Goal: Information Seeking & Learning: Learn about a topic

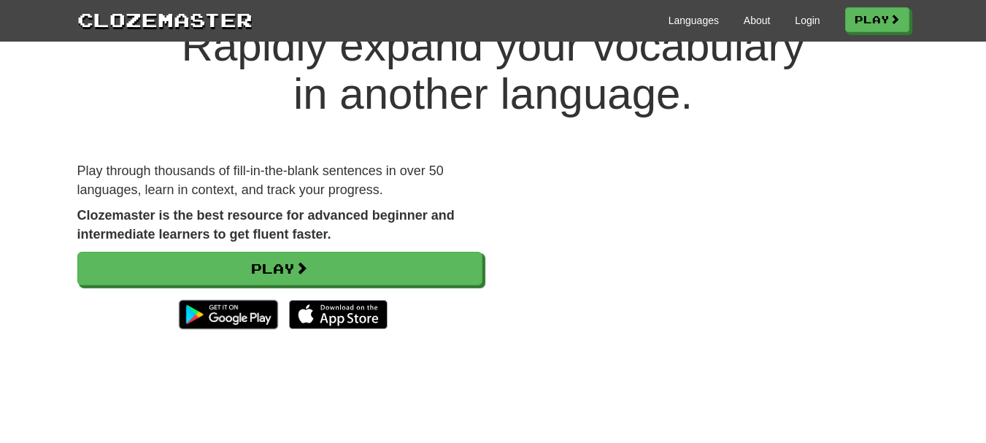
scroll to position [65, 0]
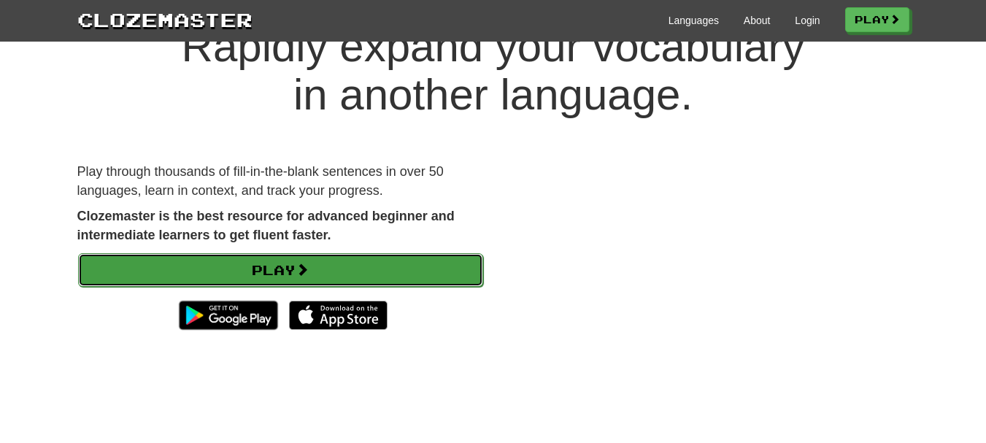
click at [310, 255] on link "Play" at bounding box center [280, 270] width 405 height 34
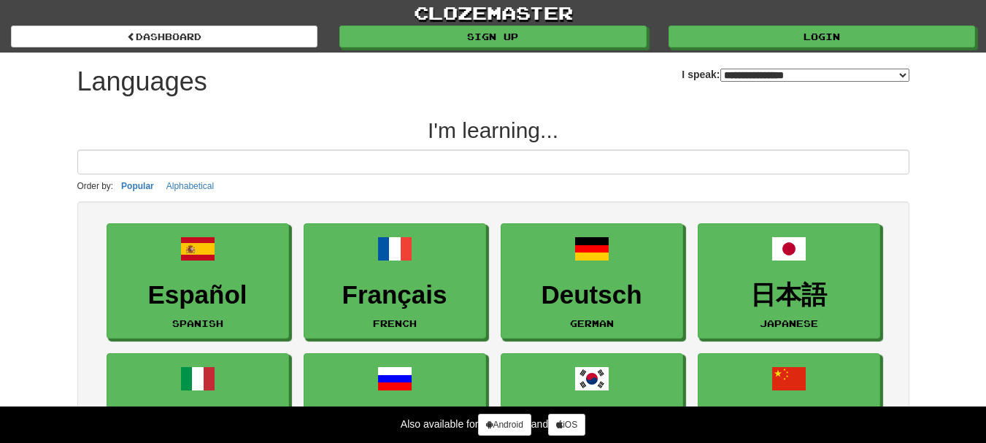
select select "*******"
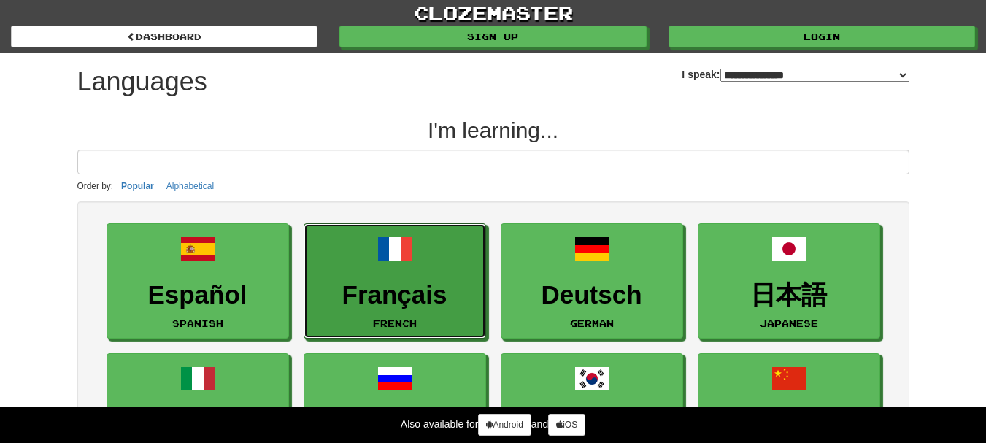
click at [310, 255] on link "Français French" at bounding box center [395, 281] width 182 height 116
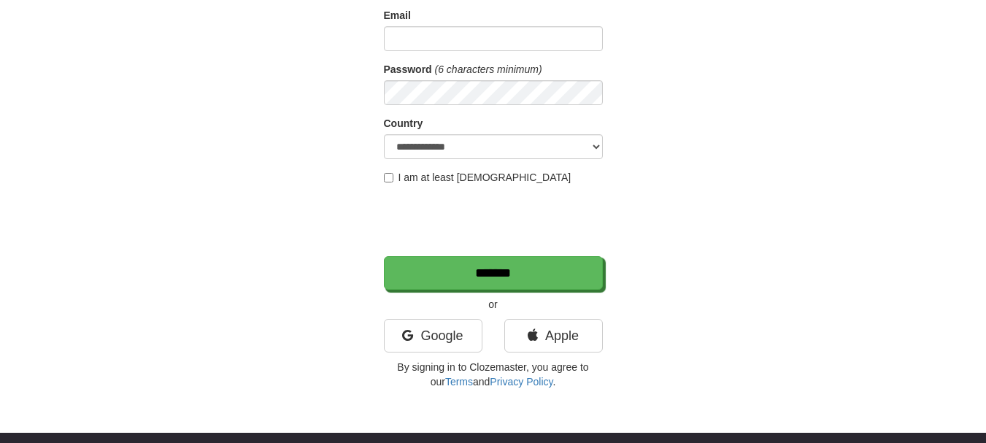
scroll to position [148, 0]
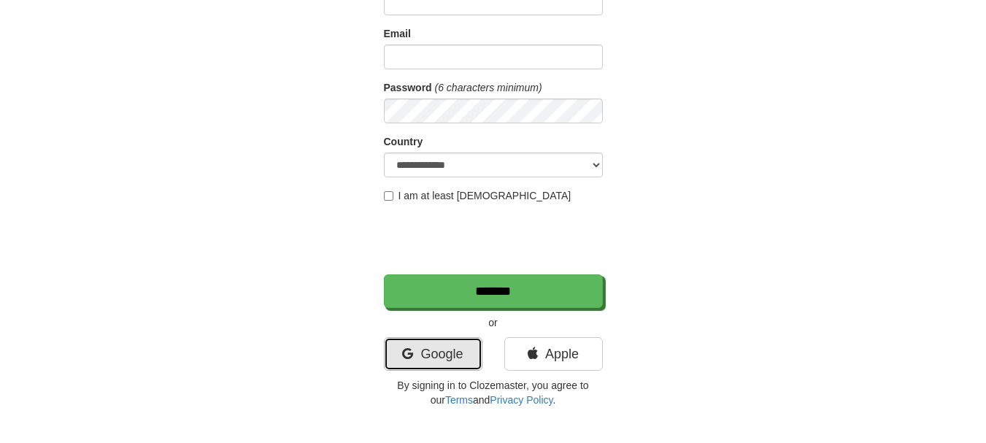
click at [420, 339] on link "Google" at bounding box center [433, 354] width 99 height 34
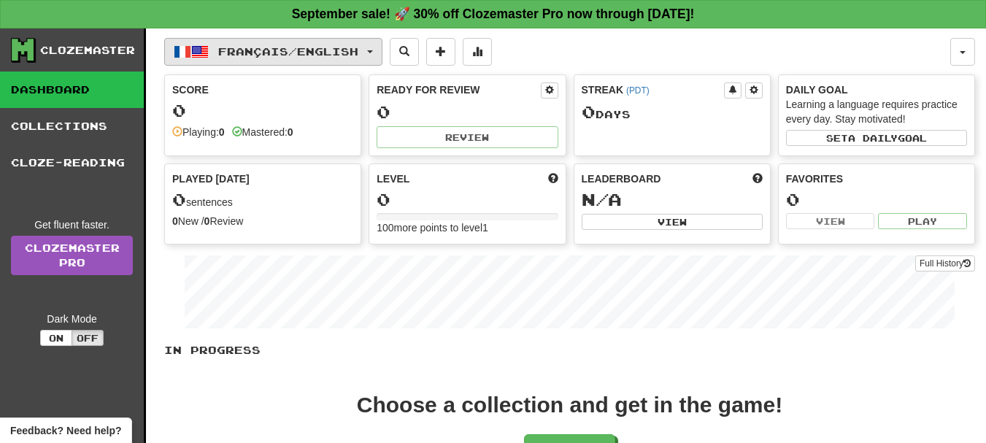
click at [251, 51] on span "Français / English" at bounding box center [288, 51] width 140 height 12
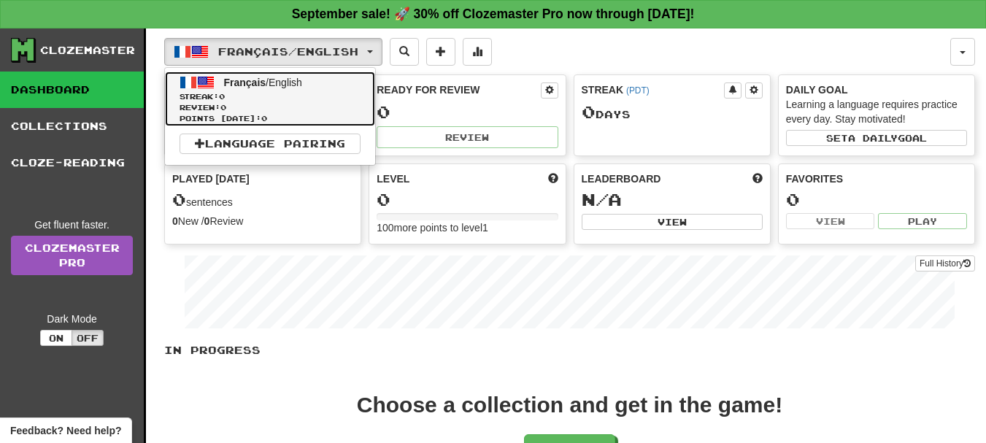
click at [207, 76] on span at bounding box center [206, 83] width 18 height 18
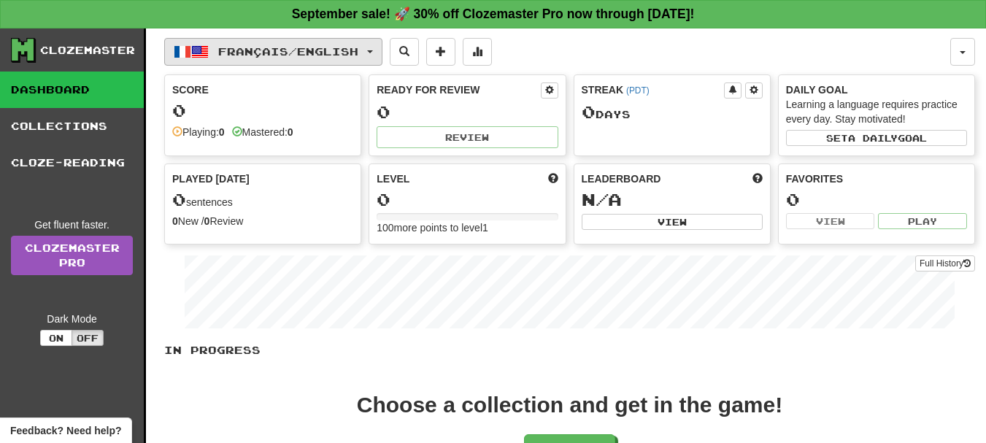
click at [357, 51] on span "Français / English" at bounding box center [288, 51] width 140 height 12
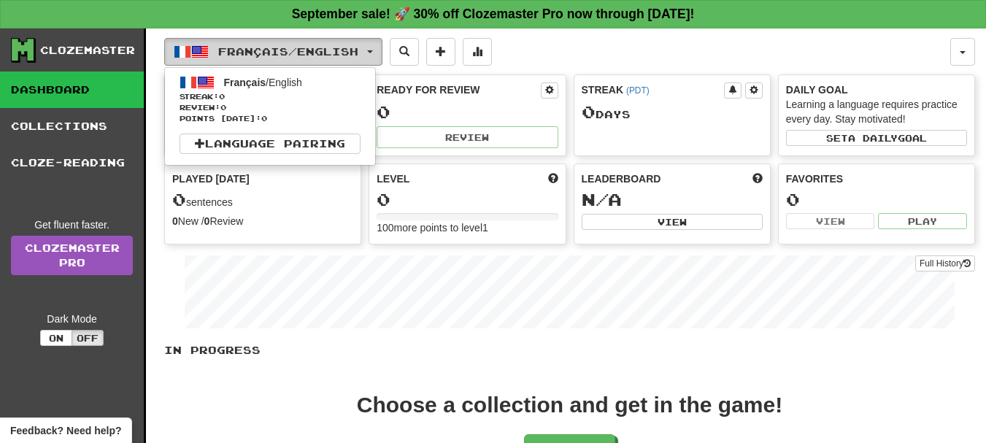
click at [373, 53] on span "button" at bounding box center [370, 51] width 6 height 3
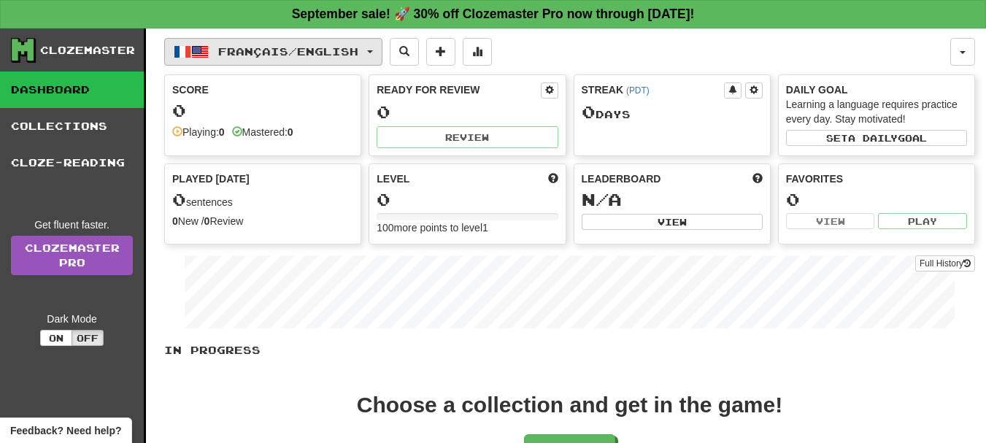
click at [373, 53] on span "button" at bounding box center [370, 51] width 6 height 3
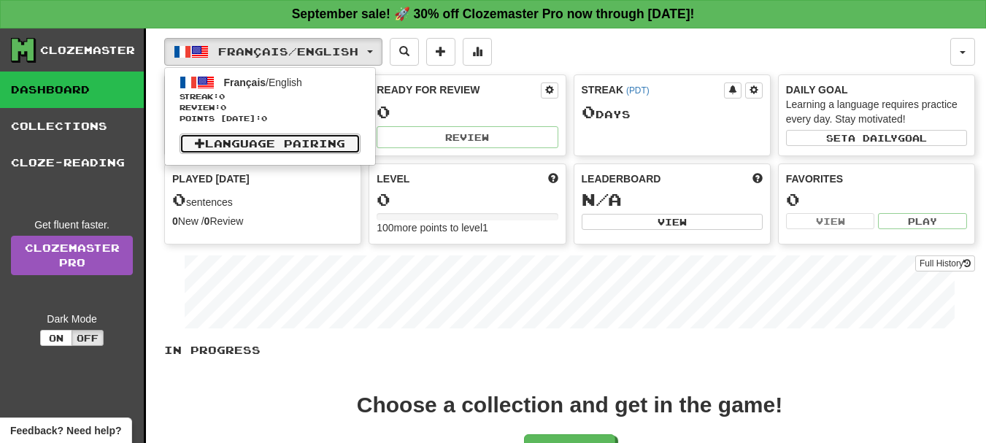
click at [320, 150] on link "Language Pairing" at bounding box center [270, 144] width 181 height 20
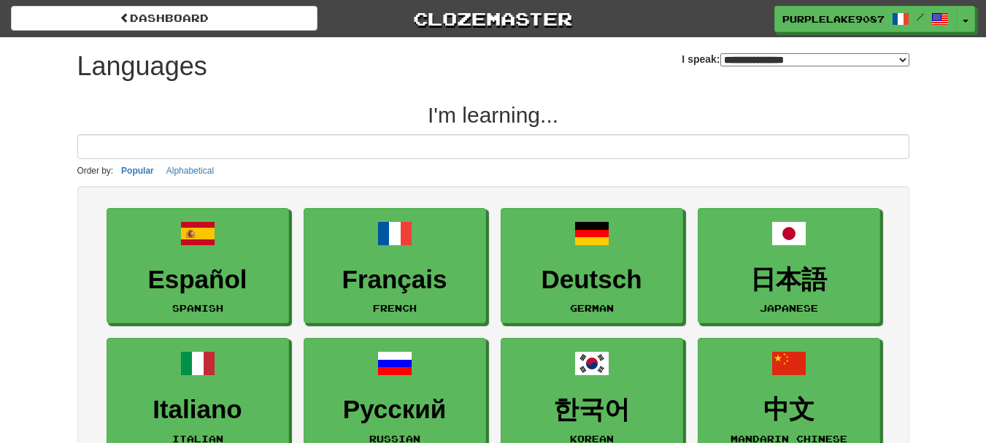
select select "*******"
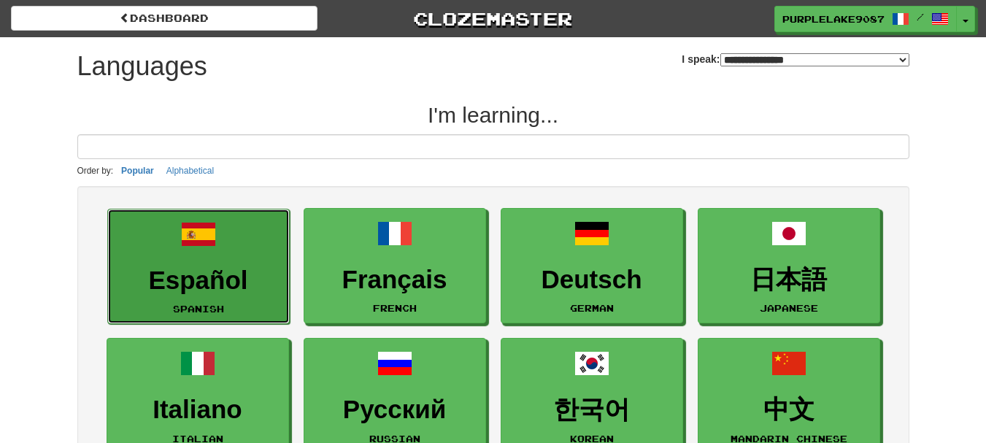
click at [238, 251] on link "Español Spanish" at bounding box center [198, 267] width 182 height 116
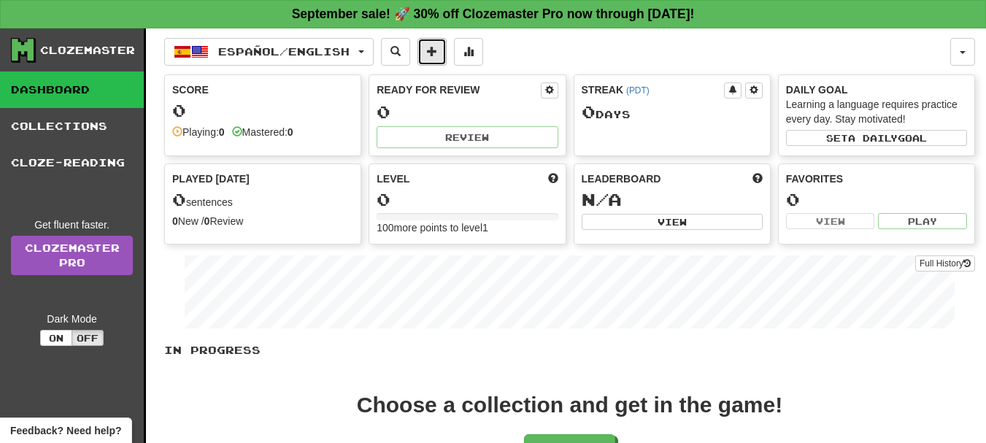
click at [447, 55] on button at bounding box center [432, 52] width 29 height 28
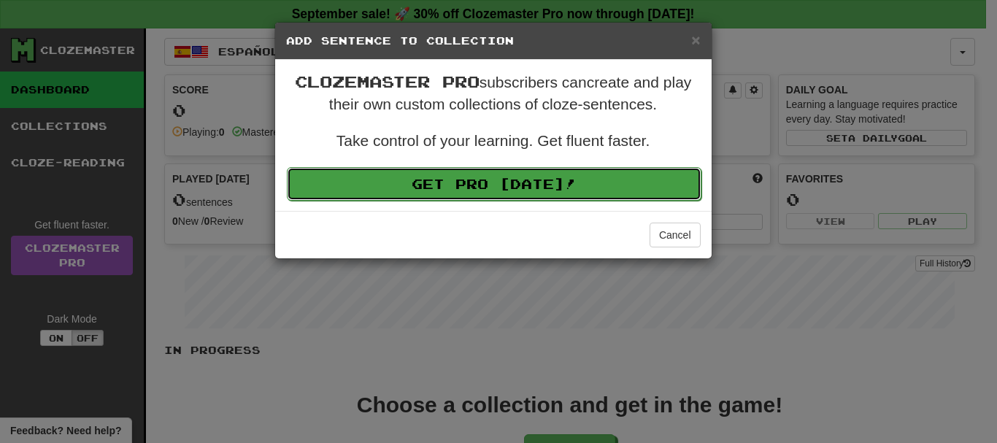
click at [465, 167] on link "Get Pro [DATE]!" at bounding box center [494, 184] width 415 height 34
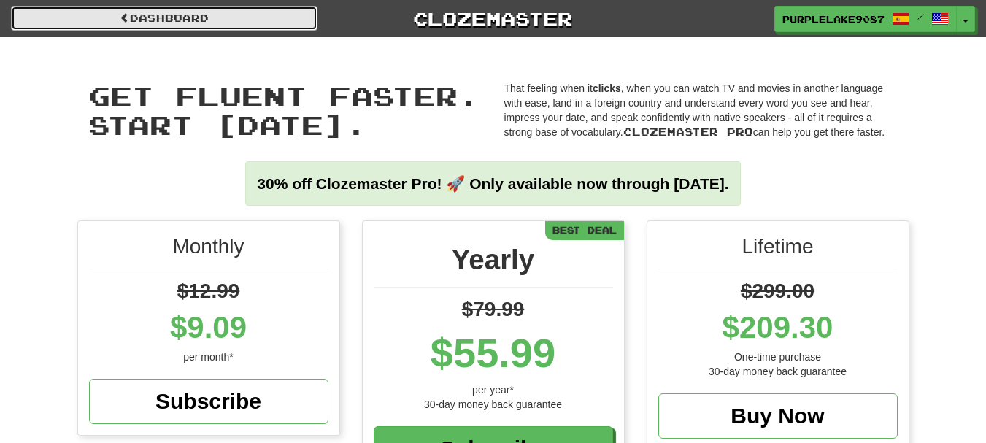
click at [259, 19] on link "Dashboard" at bounding box center [164, 18] width 307 height 25
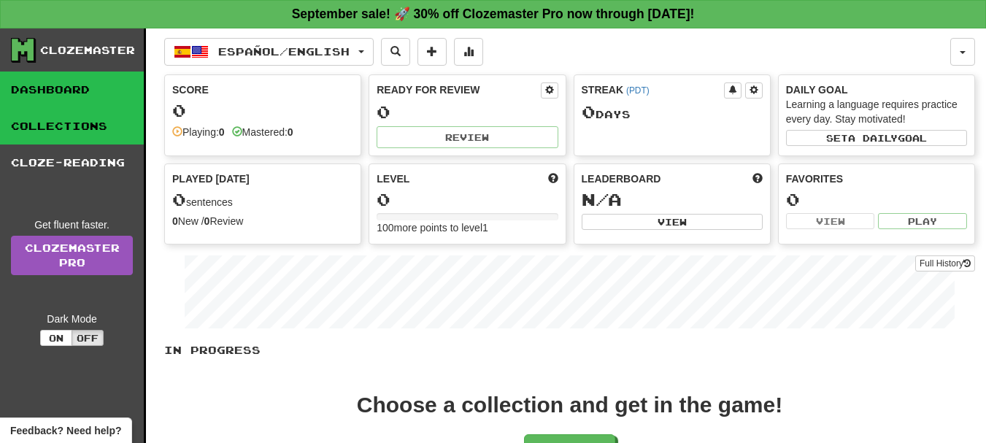
click at [111, 138] on link "Collections" at bounding box center [72, 126] width 144 height 36
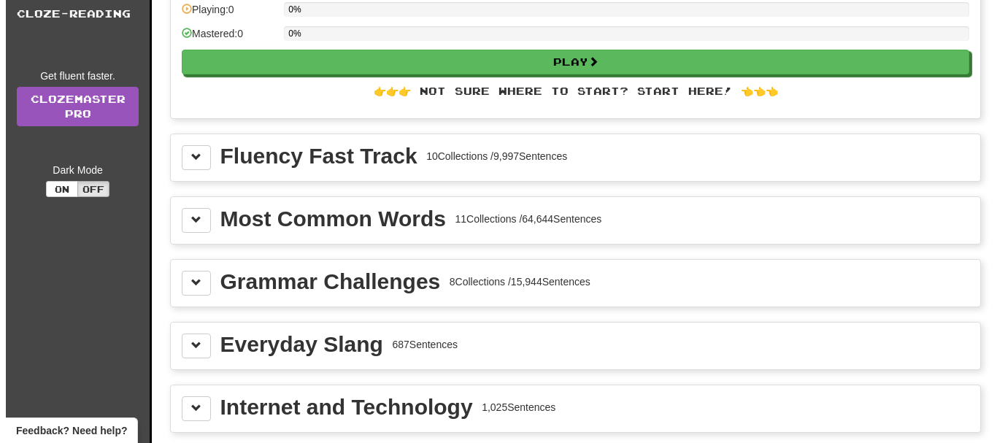
scroll to position [152, 0]
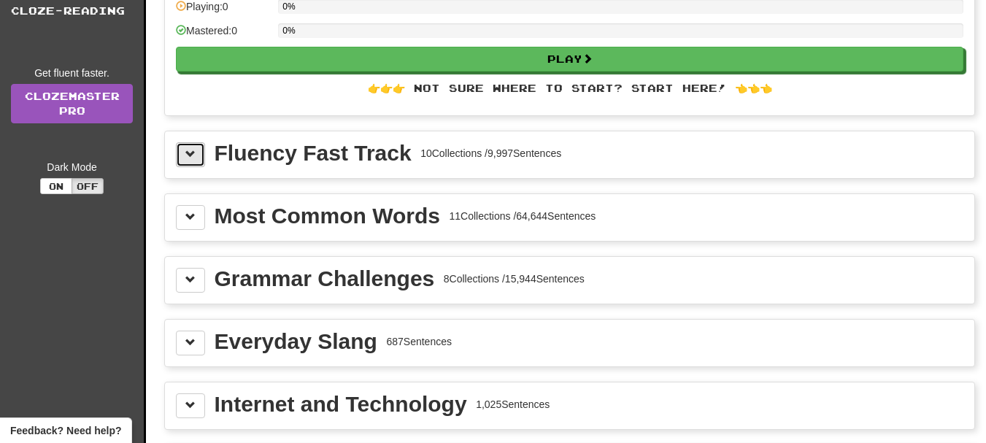
click at [203, 160] on button at bounding box center [190, 154] width 29 height 25
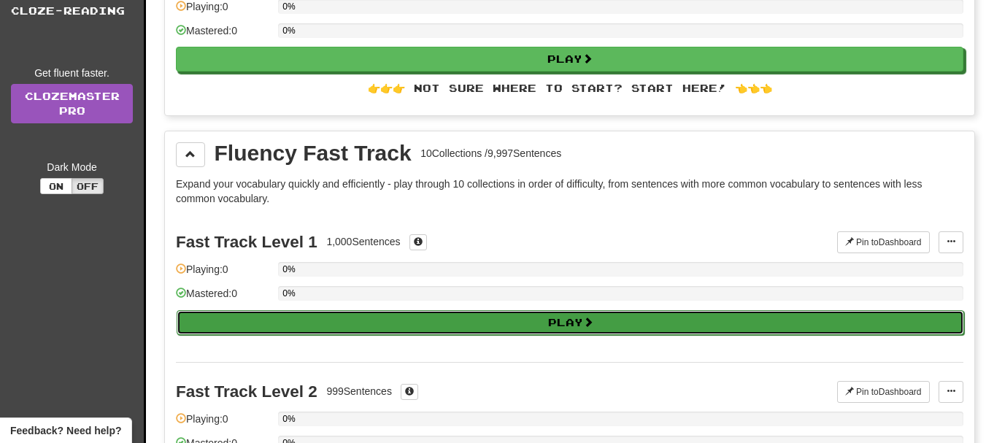
click at [462, 328] on button "Play" at bounding box center [571, 322] width 788 height 25
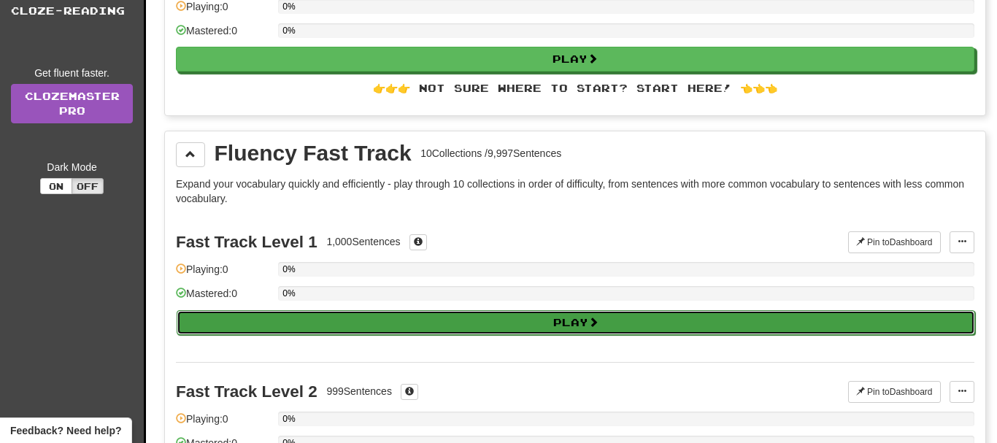
select select "**"
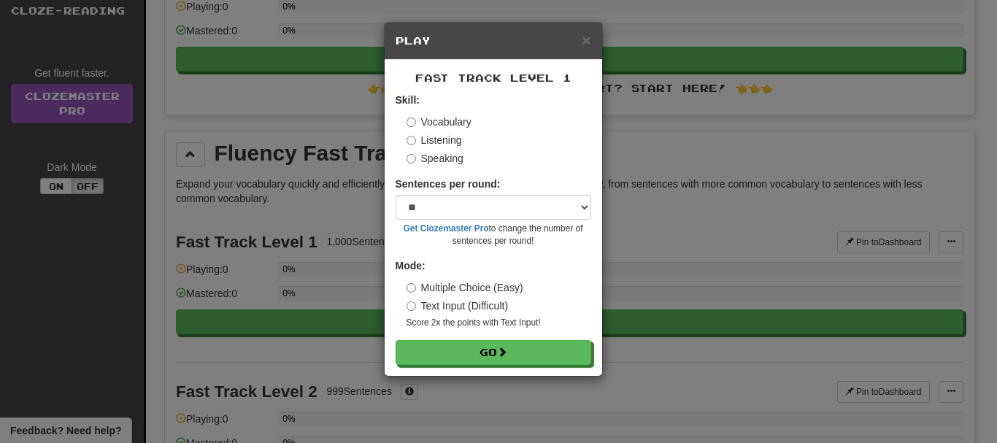
click at [397, 272] on div "Mode: Multiple Choice (Easy) Text Input (Difficult) Score 2x the points with Te…" at bounding box center [494, 293] width 196 height 71
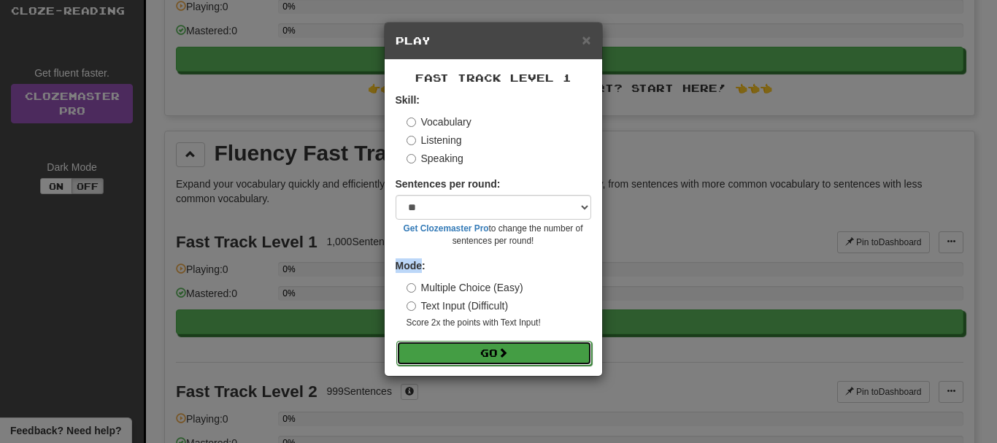
click at [469, 346] on button "Go" at bounding box center [494, 353] width 196 height 25
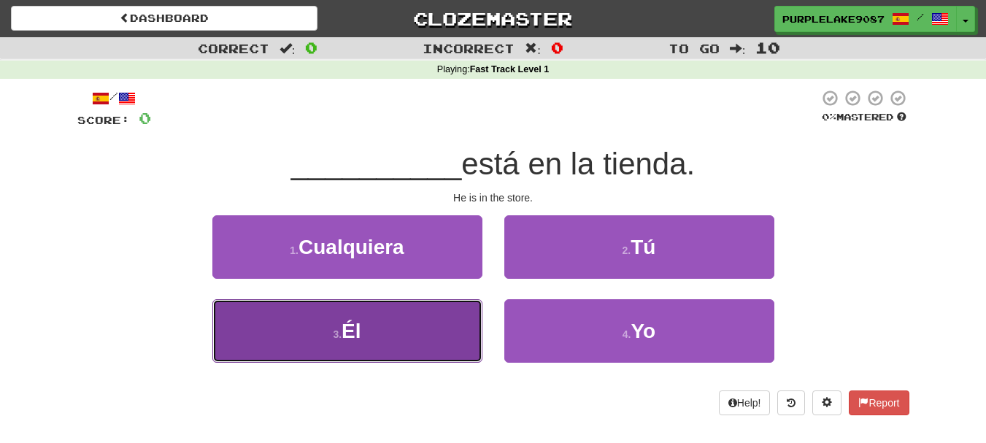
click at [426, 322] on button "3 . Él" at bounding box center [347, 331] width 270 height 64
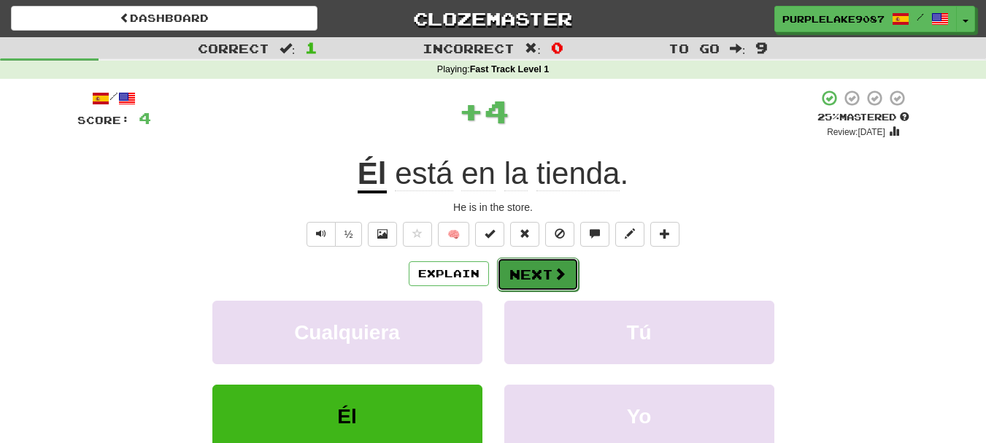
click at [556, 284] on button "Next" at bounding box center [538, 275] width 82 height 34
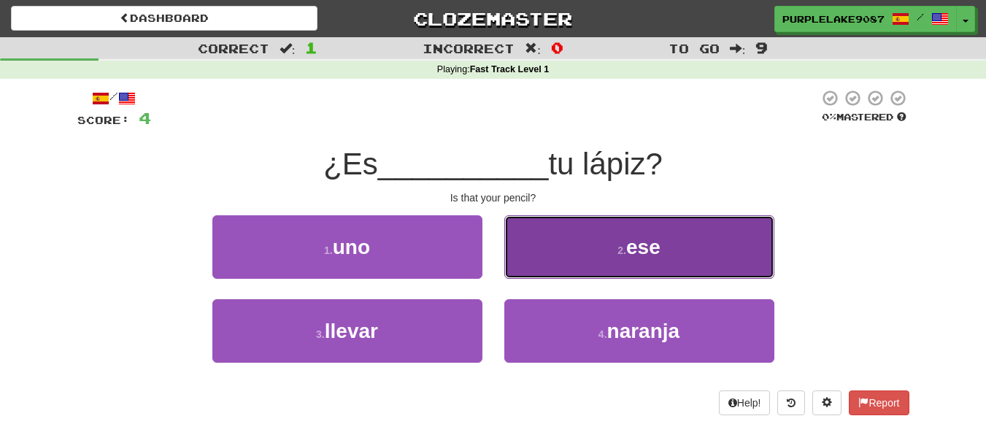
click at [618, 256] on button "2 . ese" at bounding box center [639, 247] width 270 height 64
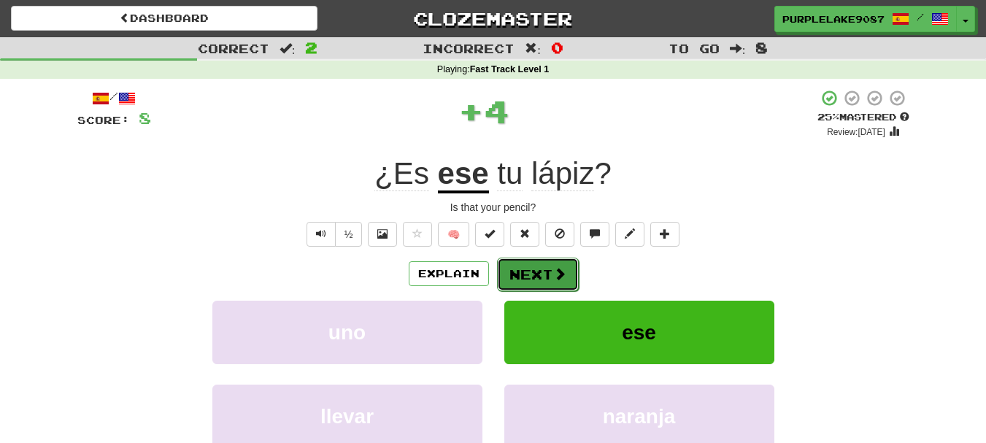
click at [558, 274] on span at bounding box center [559, 273] width 13 height 13
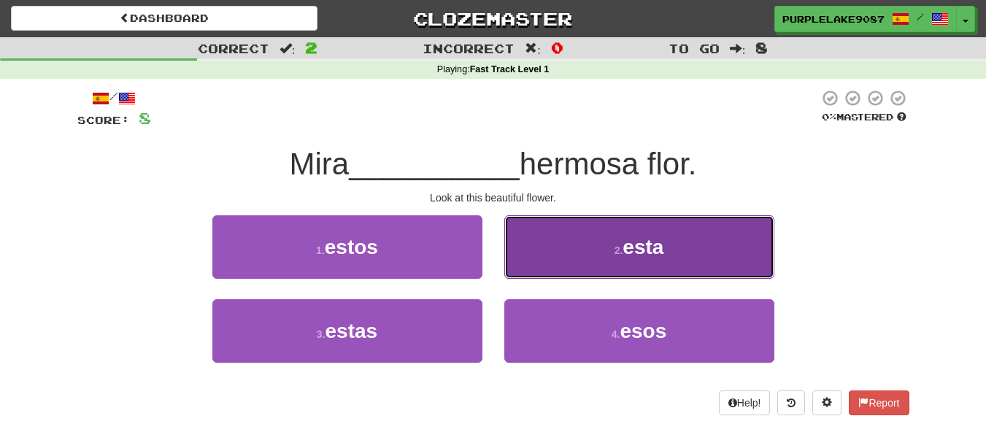
click at [603, 239] on button "2 . esta" at bounding box center [639, 247] width 270 height 64
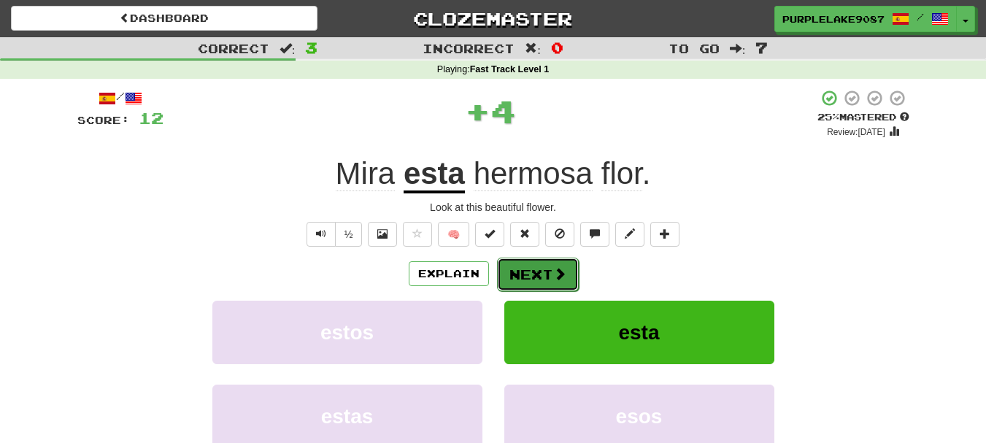
click at [566, 279] on button "Next" at bounding box center [538, 275] width 82 height 34
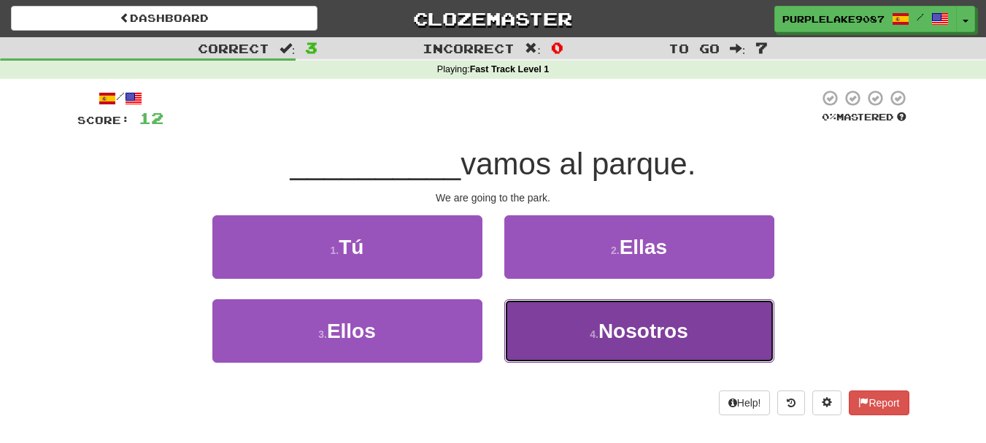
click at [585, 309] on button "4 . Nosotros" at bounding box center [639, 331] width 270 height 64
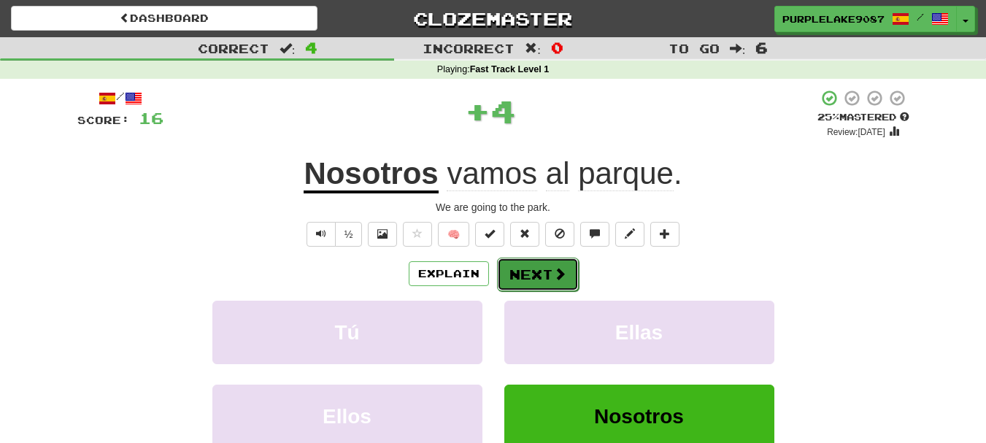
click at [558, 277] on span at bounding box center [559, 273] width 13 height 13
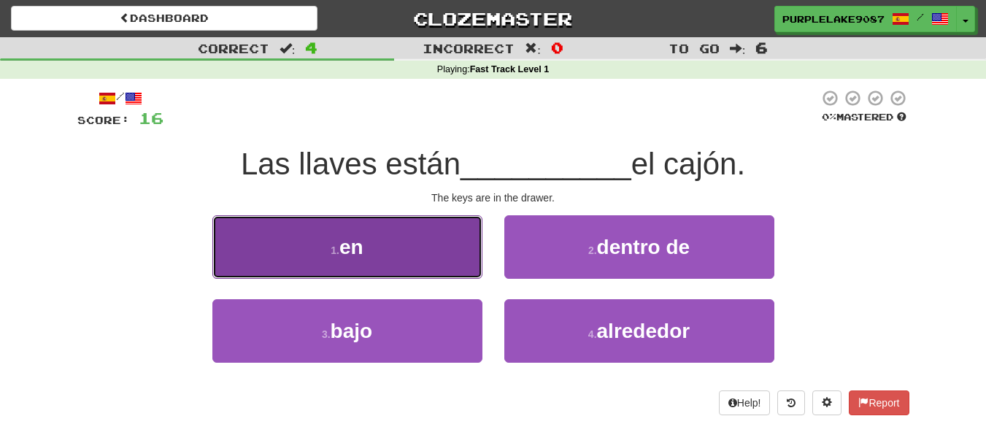
click at [420, 260] on button "1 . en" at bounding box center [347, 247] width 270 height 64
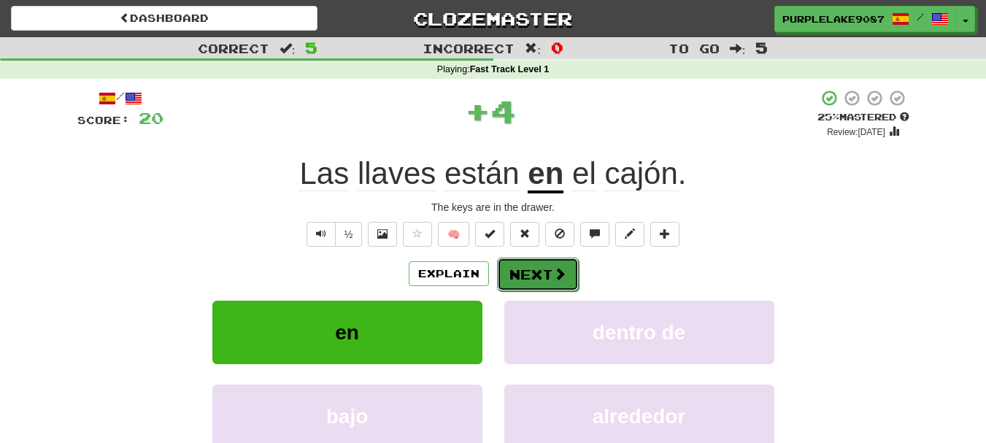
click at [518, 280] on button "Next" at bounding box center [538, 275] width 82 height 34
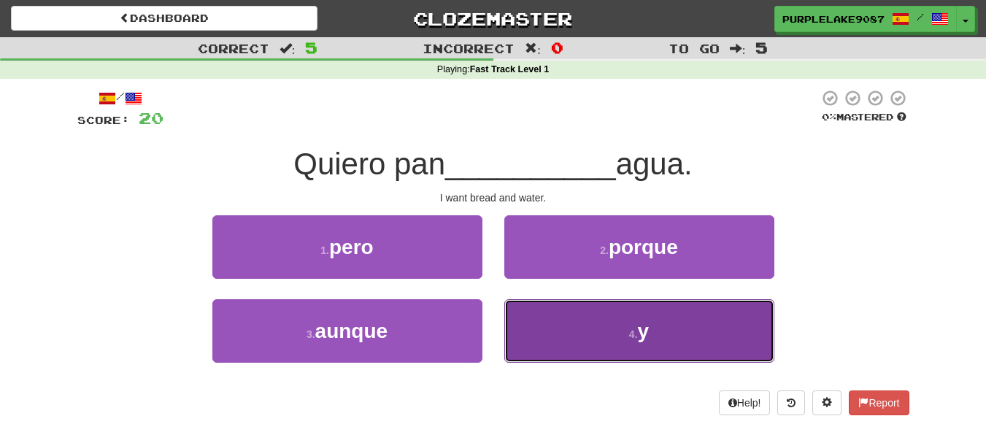
click at [577, 305] on button "4 . y" at bounding box center [639, 331] width 270 height 64
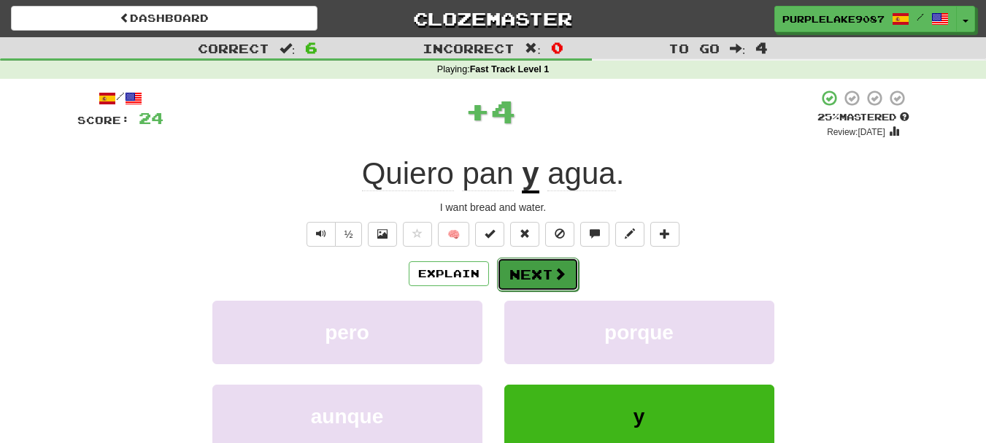
click at [540, 278] on button "Next" at bounding box center [538, 275] width 82 height 34
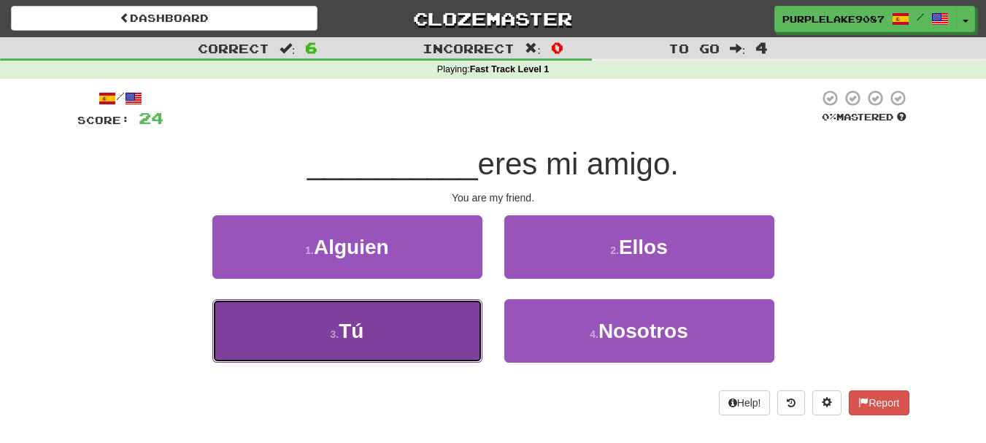
click at [437, 306] on button "3 . Tú" at bounding box center [347, 331] width 270 height 64
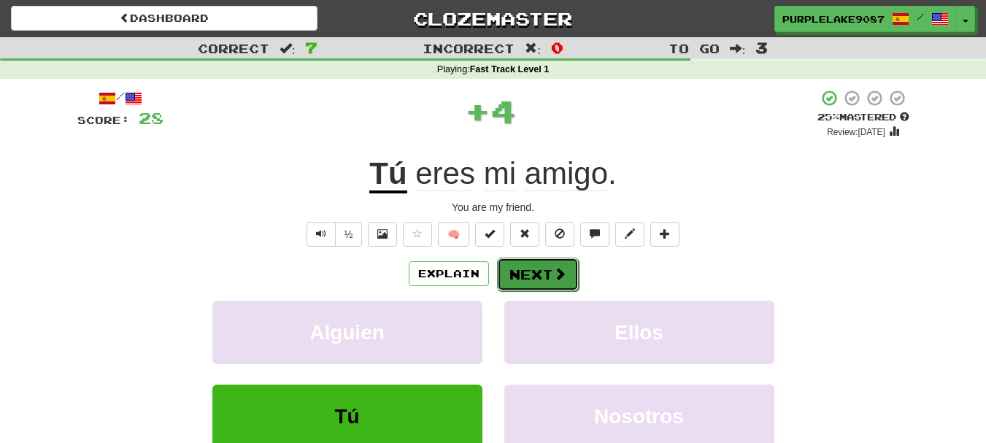
click at [528, 286] on button "Next" at bounding box center [538, 275] width 82 height 34
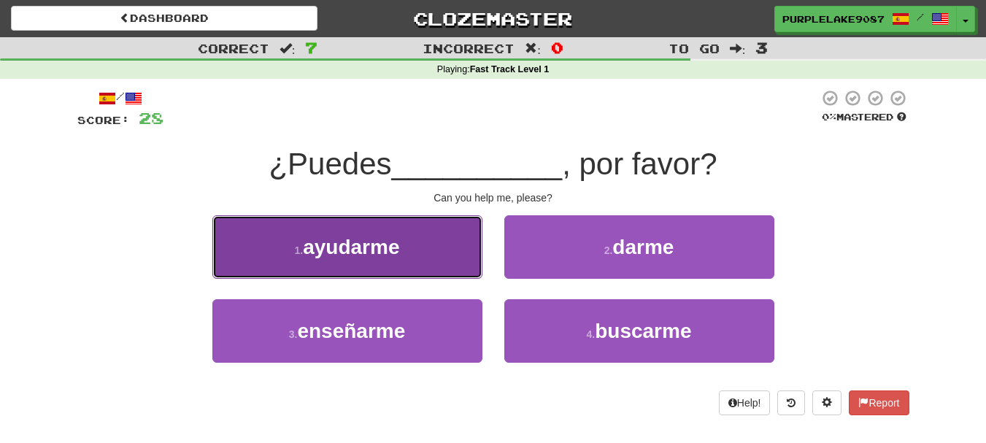
click at [412, 242] on button "1 . ayudarme" at bounding box center [347, 247] width 270 height 64
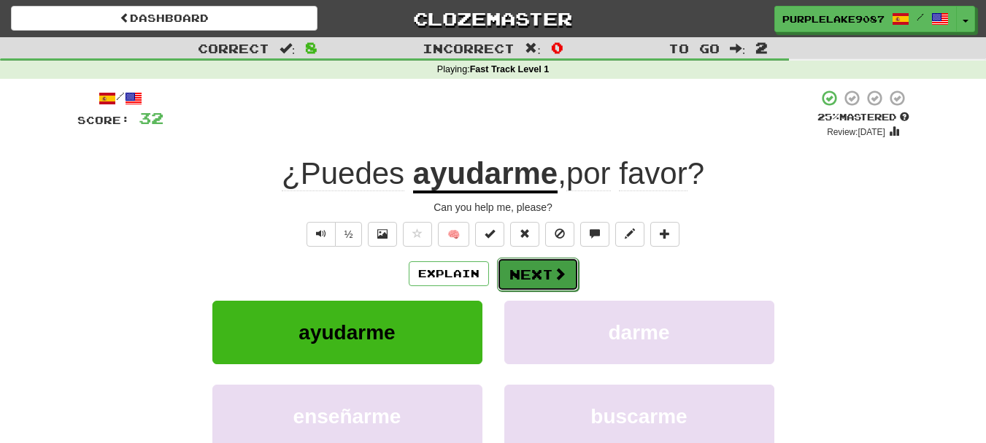
click at [534, 272] on button "Next" at bounding box center [538, 275] width 82 height 34
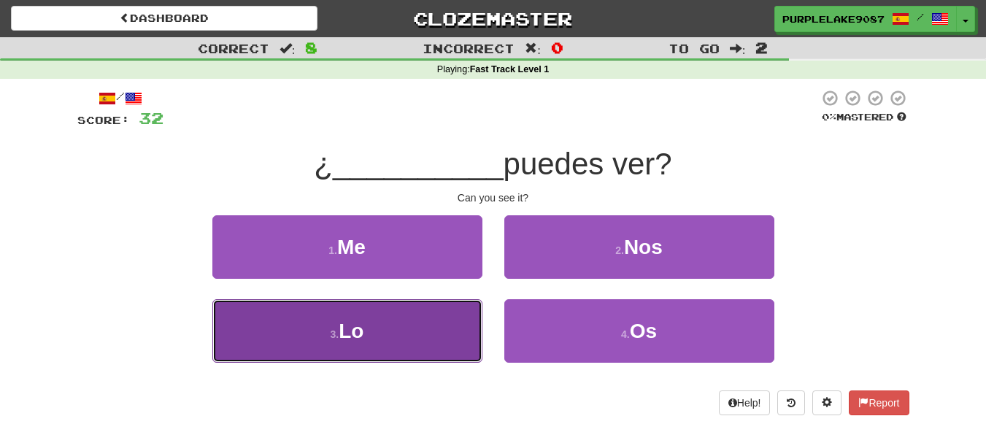
click at [417, 315] on button "3 . Lo" at bounding box center [347, 331] width 270 height 64
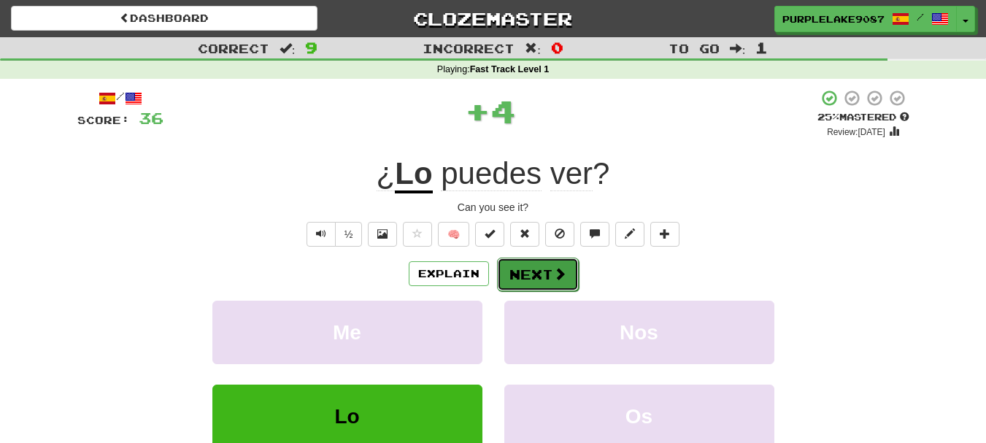
click at [520, 282] on button "Next" at bounding box center [538, 275] width 82 height 34
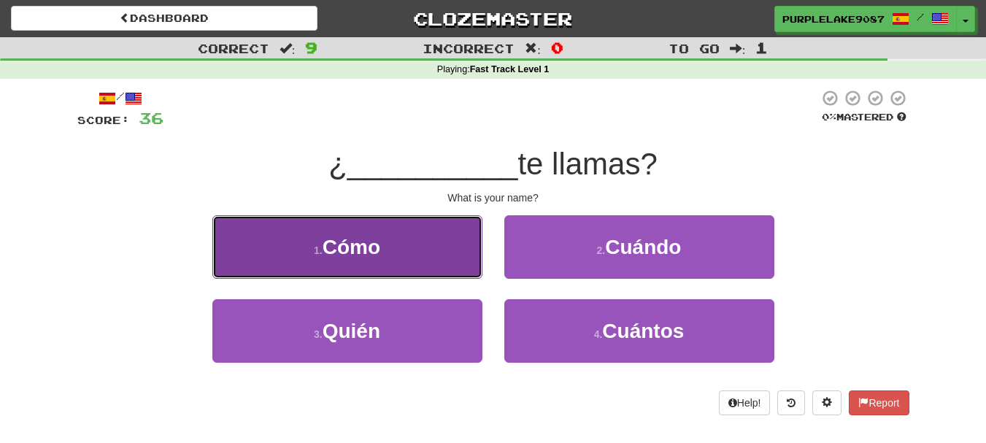
click at [442, 258] on button "1 . Cómo" at bounding box center [347, 247] width 270 height 64
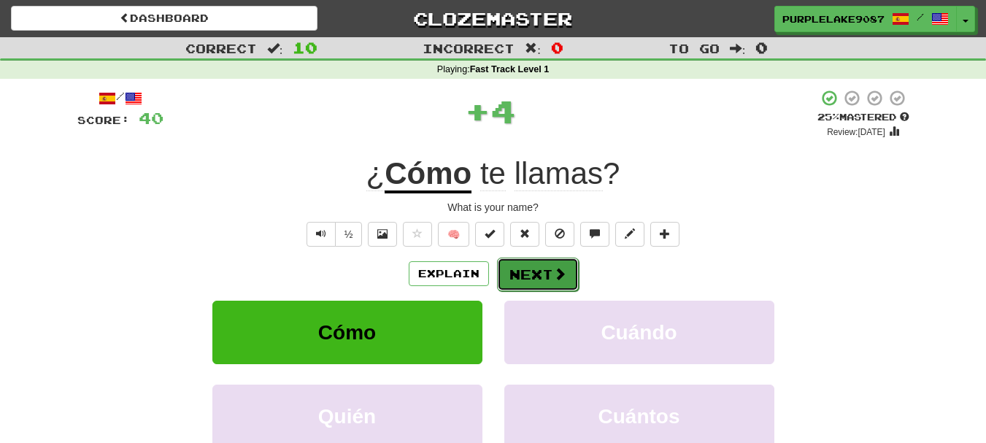
click at [528, 259] on button "Next" at bounding box center [538, 275] width 82 height 34
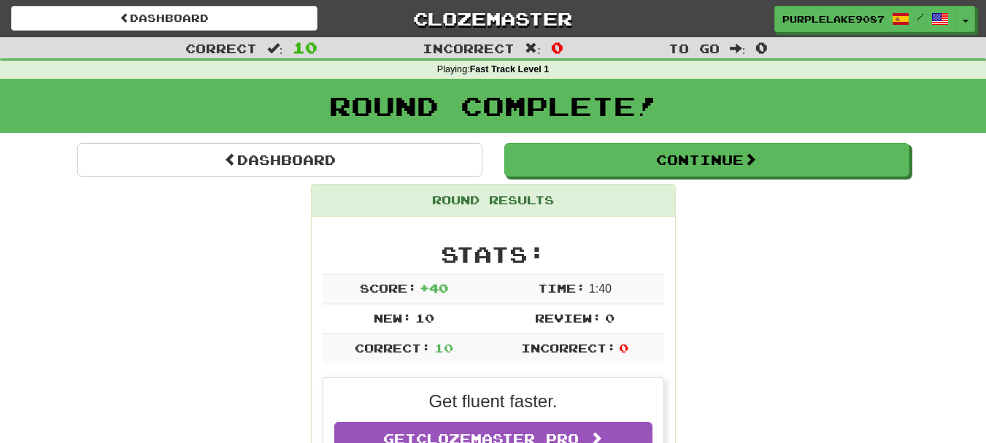
click at [525, 257] on h2 "Stats:" at bounding box center [494, 254] width 342 height 24
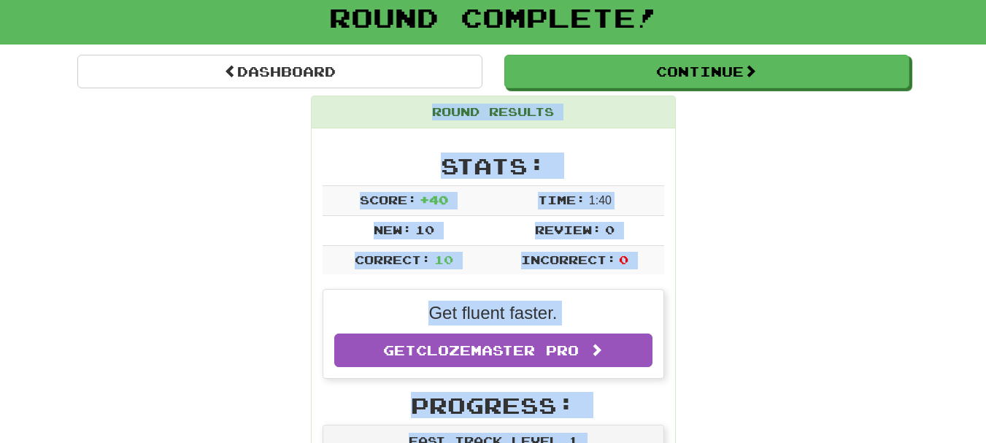
drag, startPoint x: 430, startPoint y: -88, endPoint x: 388, endPoint y: 244, distance: 334.7
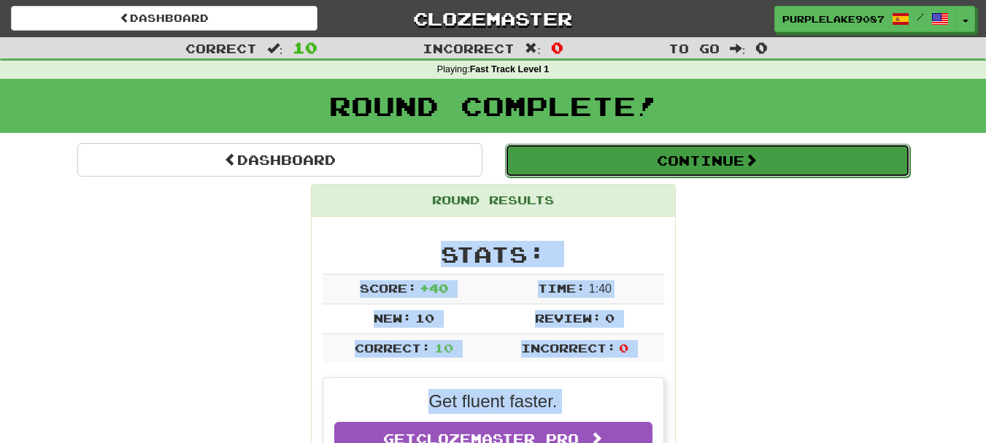
click at [633, 163] on button "Continue" at bounding box center [707, 161] width 405 height 34
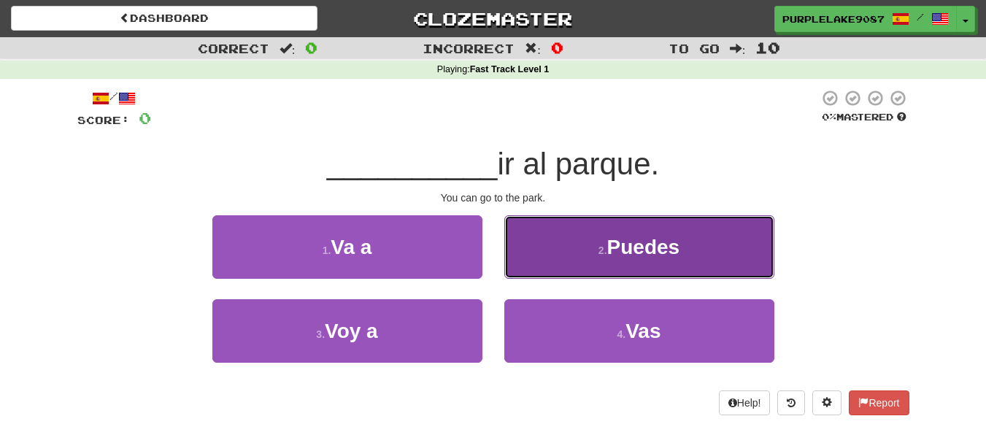
click at [588, 237] on button "2 . Puedes" at bounding box center [639, 247] width 270 height 64
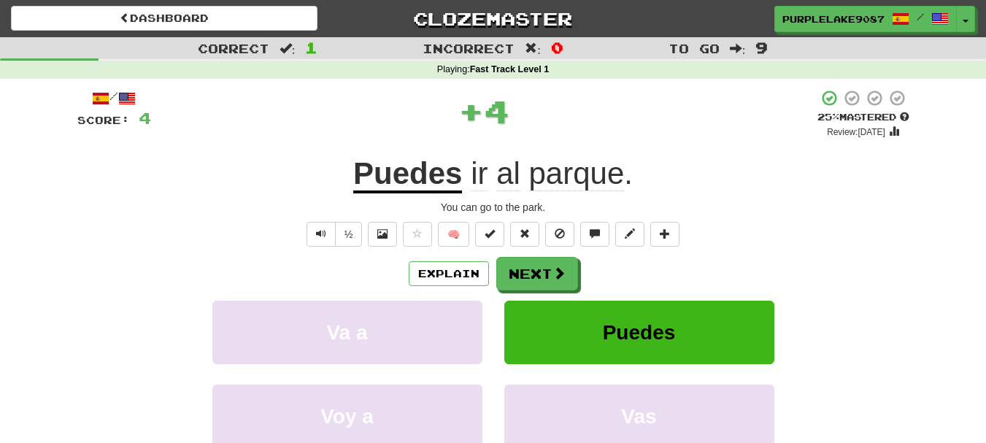
click at [534, 291] on div "Explain Next Va a Puedes Voy a Vas Learn more: Va a Puedes Voy a Vas" at bounding box center [493, 374] width 832 height 234
click at [547, 277] on button "Next" at bounding box center [538, 275] width 82 height 34
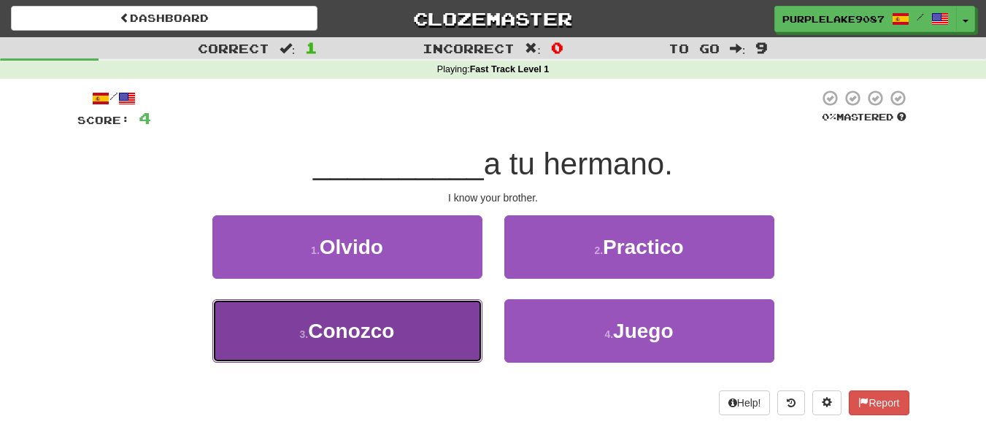
click at [409, 345] on button "3 . Conozco" at bounding box center [347, 331] width 270 height 64
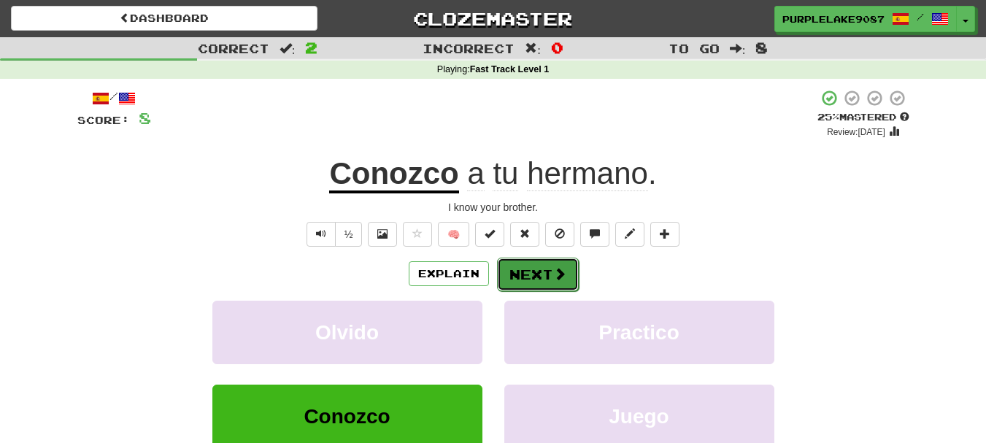
click at [547, 274] on button "Next" at bounding box center [538, 275] width 82 height 34
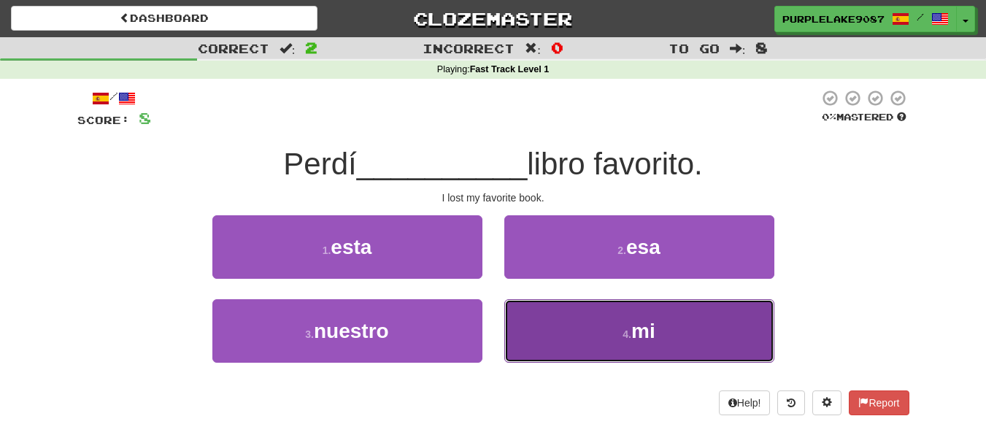
click at [550, 307] on button "4 . mi" at bounding box center [639, 331] width 270 height 64
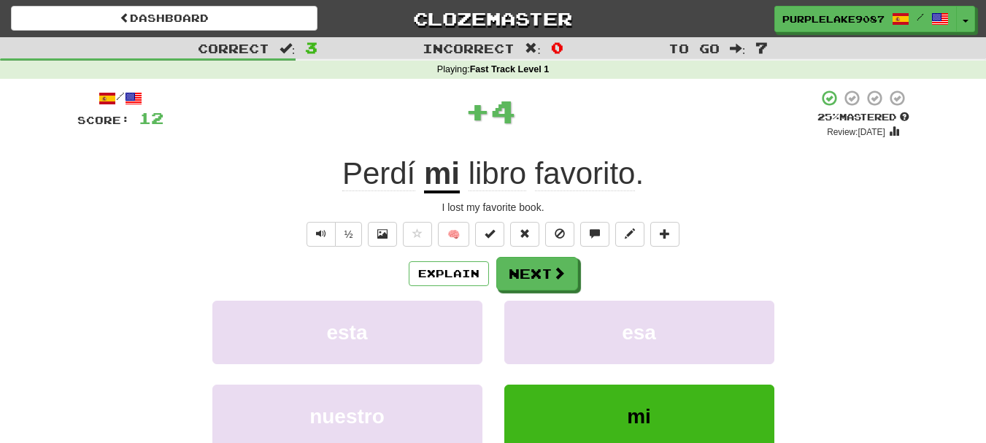
click at [552, 291] on div "Explain Next esta esa nuestro mi Learn more: esta esa nuestro mi" at bounding box center [493, 374] width 832 height 234
click at [558, 282] on button "Next" at bounding box center [538, 275] width 82 height 34
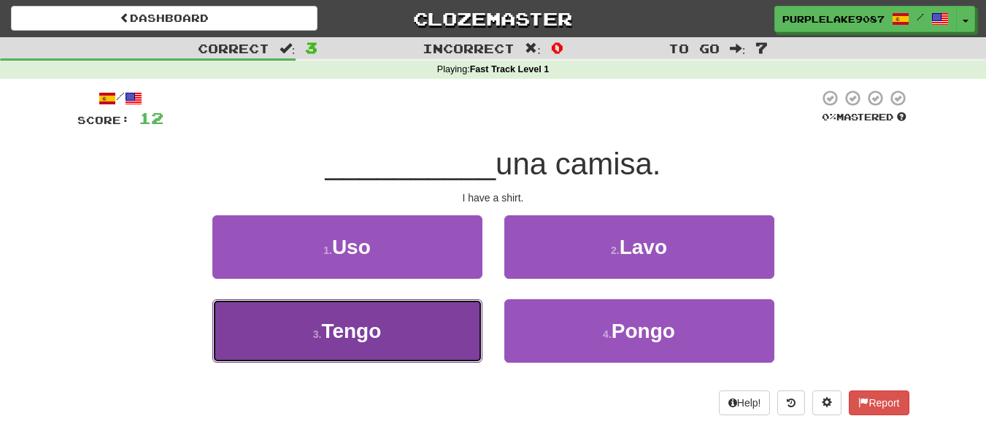
click at [435, 351] on button "3 . Tengo" at bounding box center [347, 331] width 270 height 64
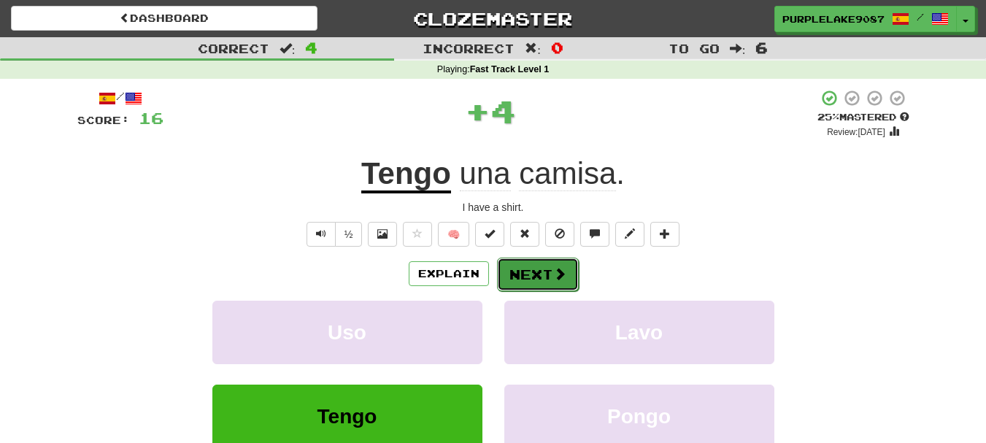
click at [534, 272] on button "Next" at bounding box center [538, 275] width 82 height 34
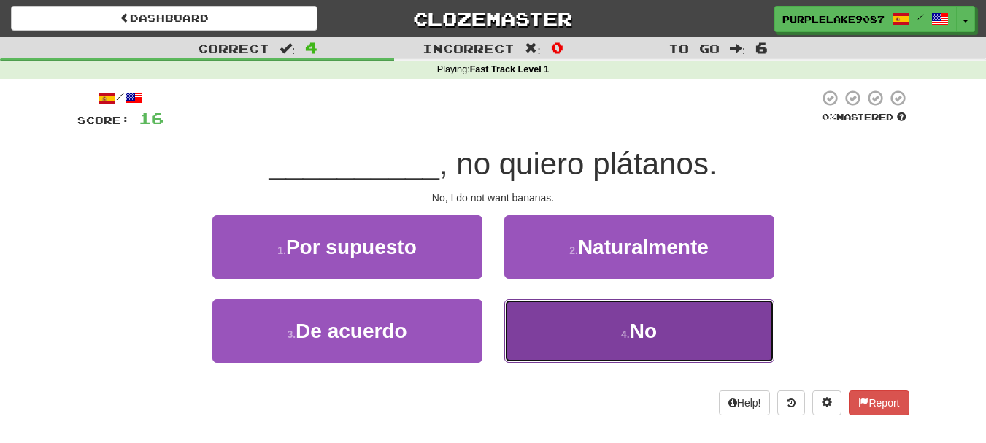
click at [639, 315] on button "4 . No" at bounding box center [639, 331] width 270 height 64
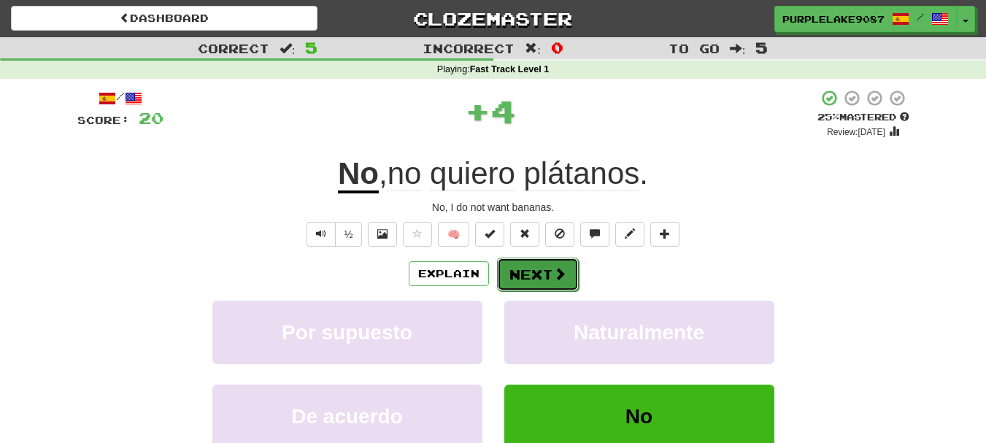
click at [514, 271] on button "Next" at bounding box center [538, 275] width 82 height 34
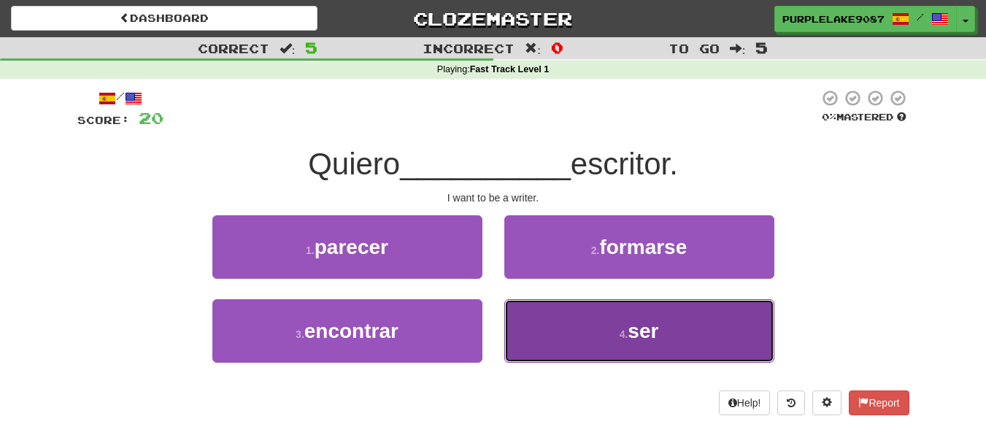
click at [601, 318] on button "4 . ser" at bounding box center [639, 331] width 270 height 64
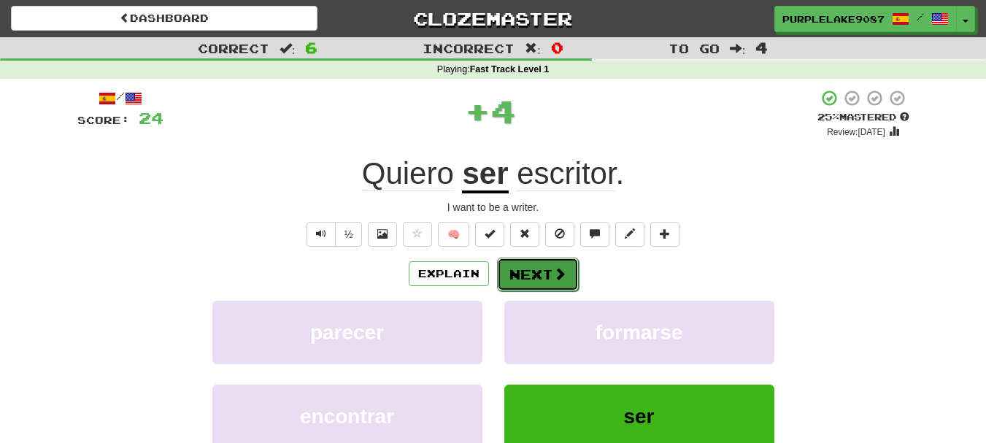
click at [547, 282] on button "Next" at bounding box center [538, 275] width 82 height 34
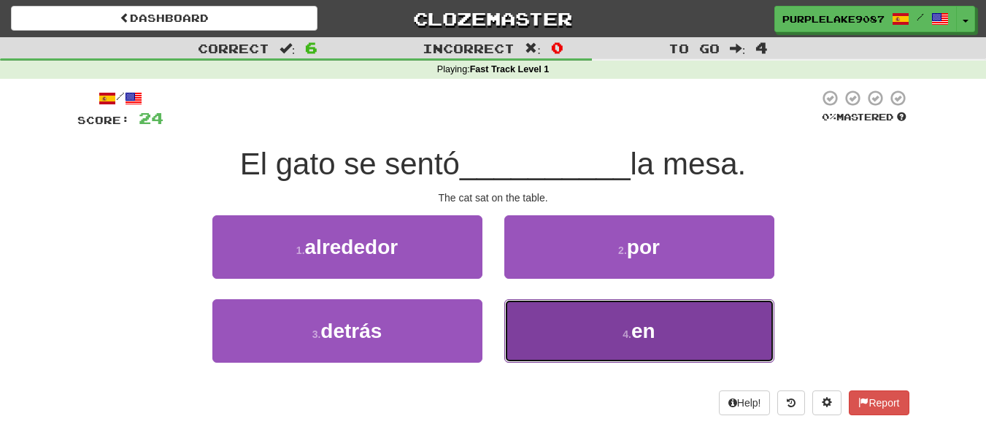
click at [598, 318] on button "4 . en" at bounding box center [639, 331] width 270 height 64
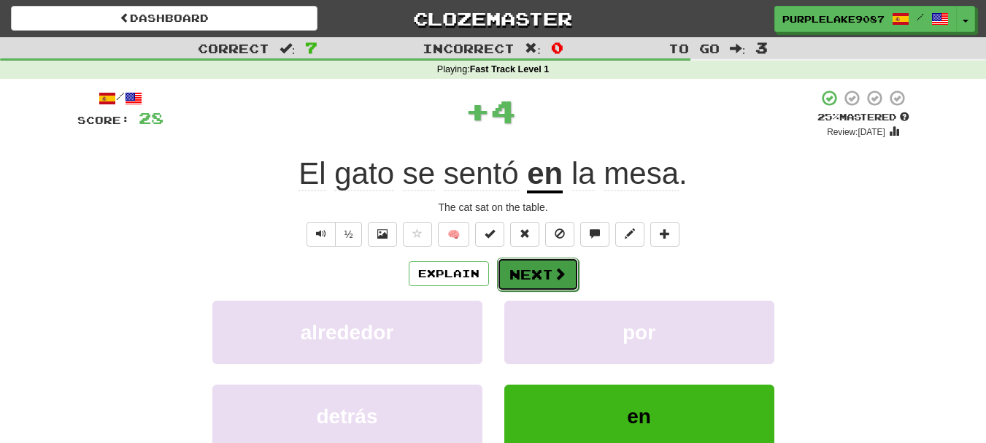
click at [530, 272] on button "Next" at bounding box center [538, 275] width 82 height 34
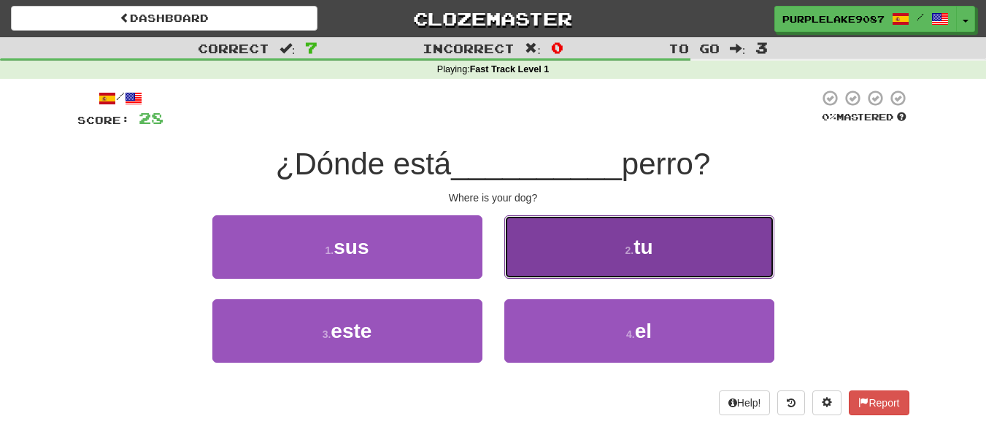
click at [545, 263] on button "2 . tu" at bounding box center [639, 247] width 270 height 64
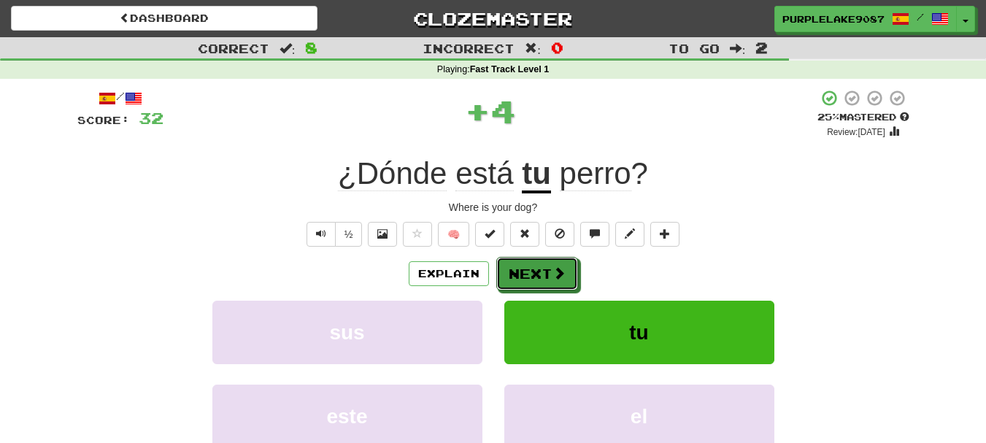
click at [545, 263] on button "Next" at bounding box center [537, 274] width 82 height 34
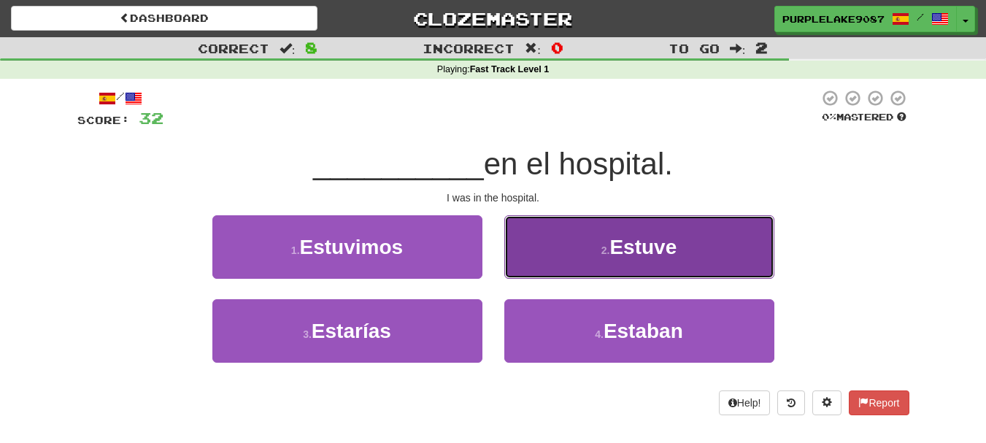
click at [566, 249] on button "2 . Estuve" at bounding box center [639, 247] width 270 height 64
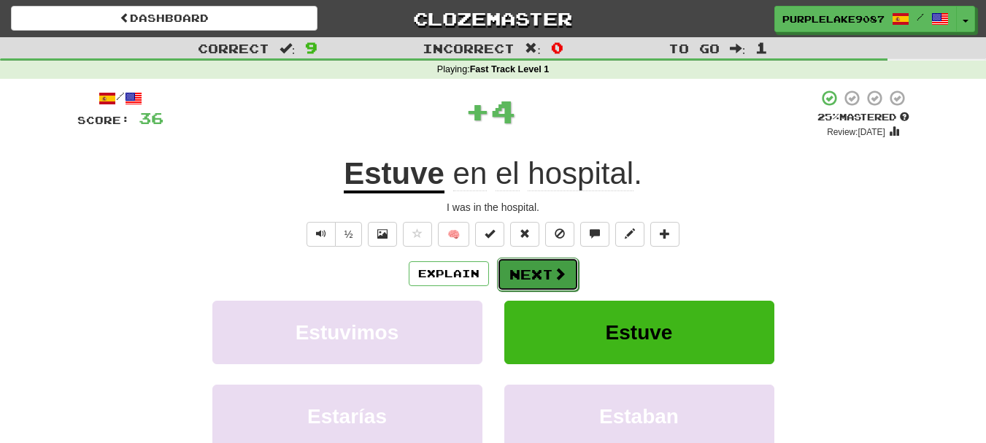
click at [565, 278] on button "Next" at bounding box center [538, 275] width 82 height 34
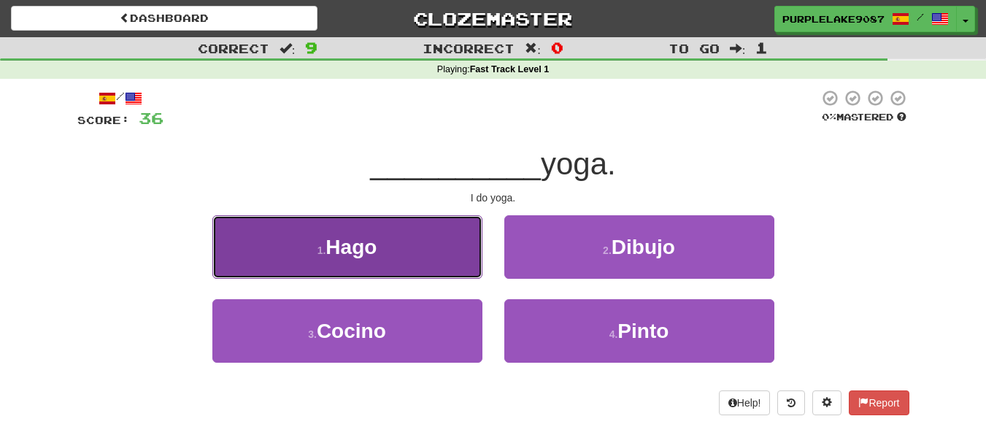
click at [449, 271] on button "1 . Hago" at bounding box center [347, 247] width 270 height 64
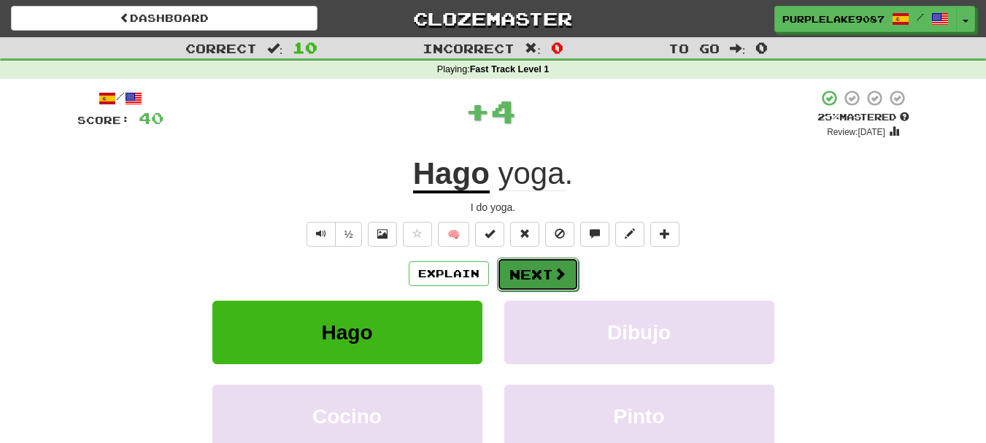
click at [509, 275] on button "Next" at bounding box center [538, 275] width 82 height 34
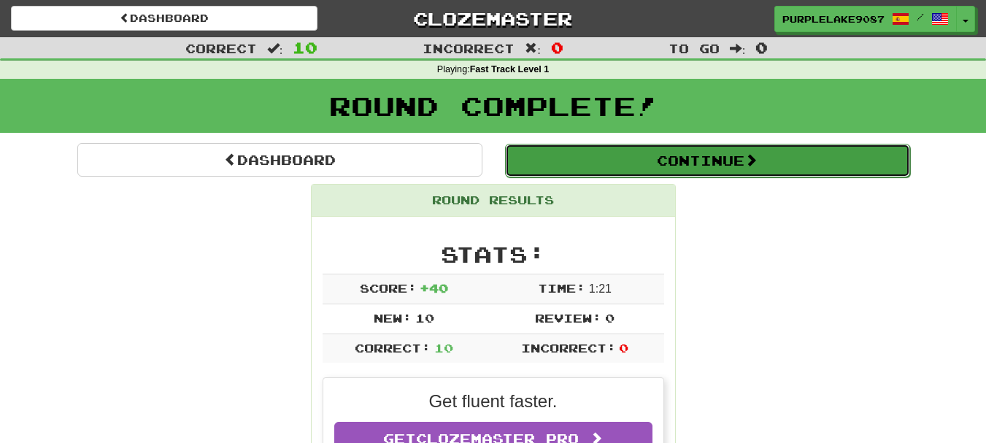
click at [618, 147] on button "Continue" at bounding box center [707, 161] width 405 height 34
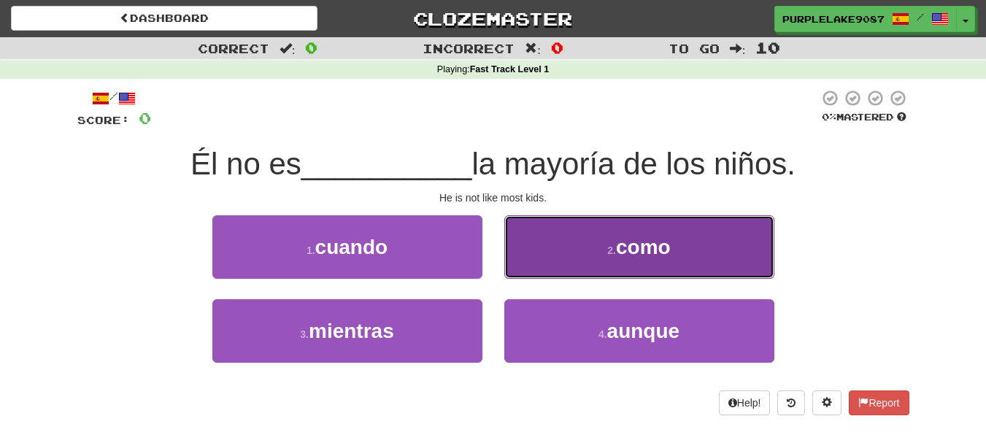
click at [674, 254] on button "2 . como" at bounding box center [639, 247] width 270 height 64
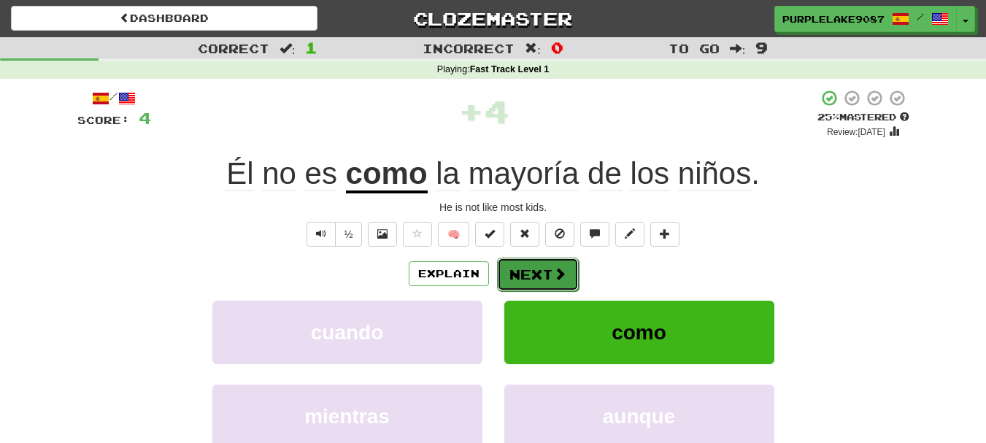
click at [545, 267] on button "Next" at bounding box center [538, 275] width 82 height 34
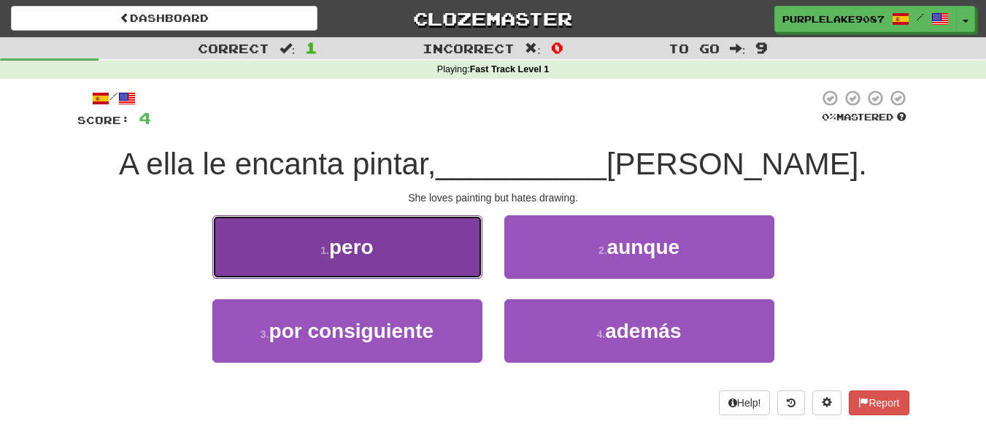
click at [308, 263] on button "1 . pero" at bounding box center [347, 247] width 270 height 64
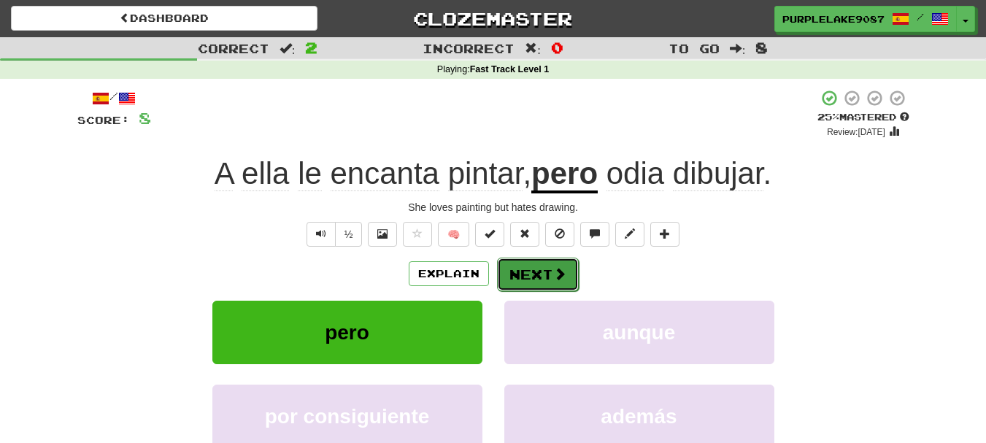
click at [540, 274] on button "Next" at bounding box center [538, 275] width 82 height 34
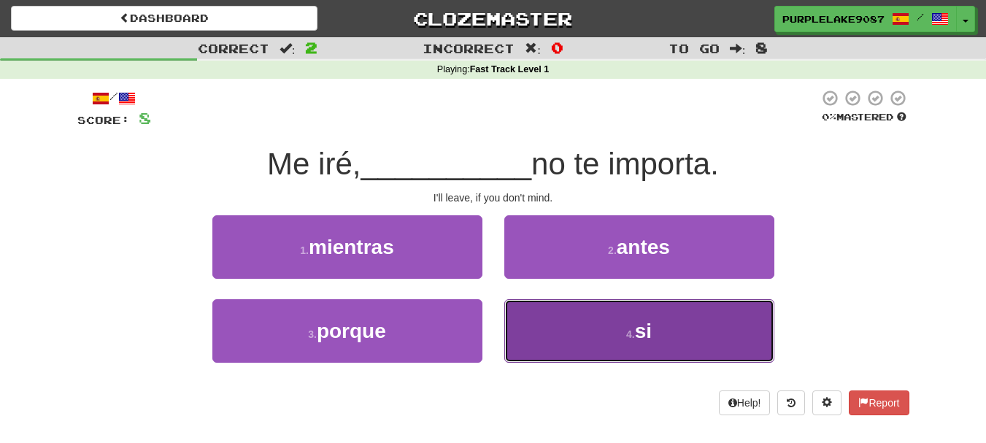
click at [580, 327] on button "4 . si" at bounding box center [639, 331] width 270 height 64
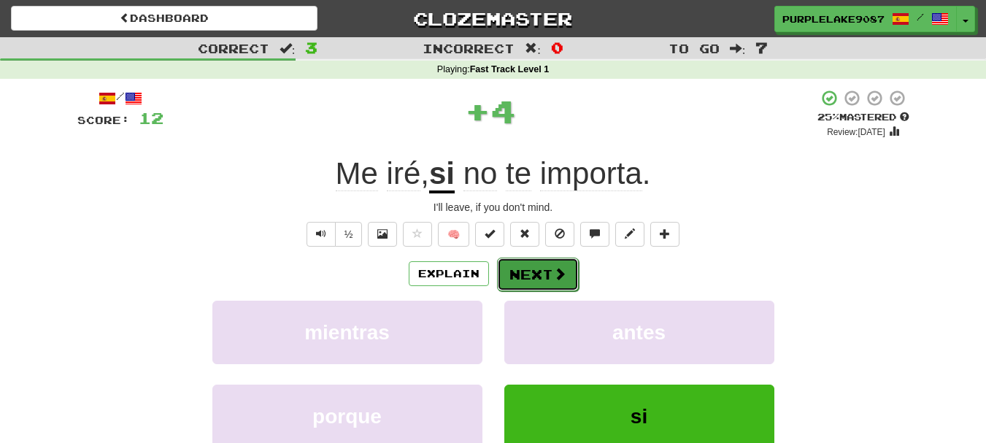
click at [526, 264] on button "Next" at bounding box center [538, 275] width 82 height 34
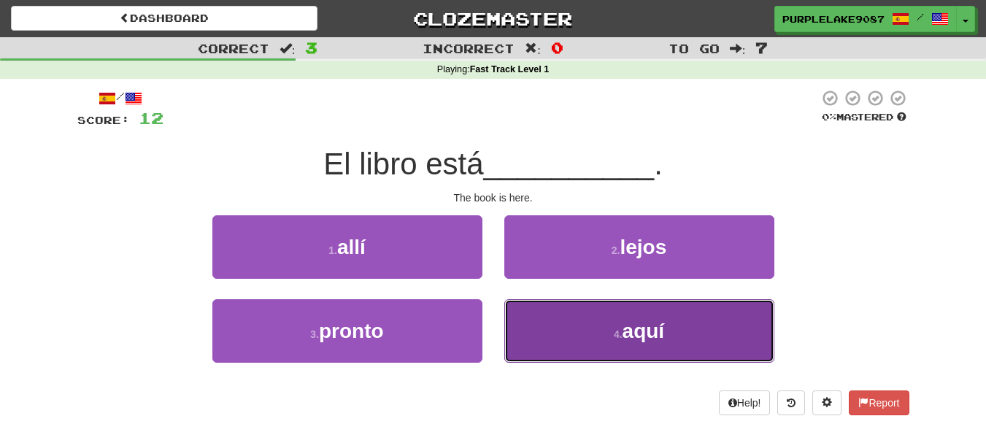
click at [610, 342] on button "4 . aquí" at bounding box center [639, 331] width 270 height 64
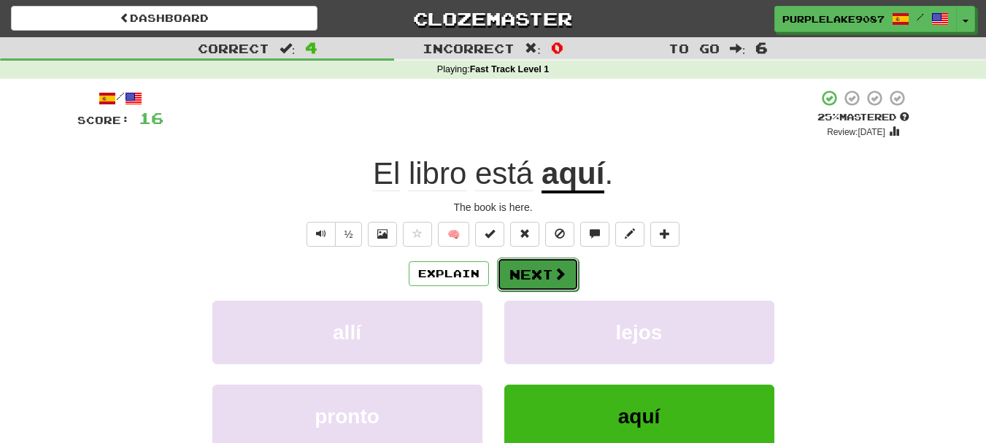
click at [551, 281] on button "Next" at bounding box center [538, 275] width 82 height 34
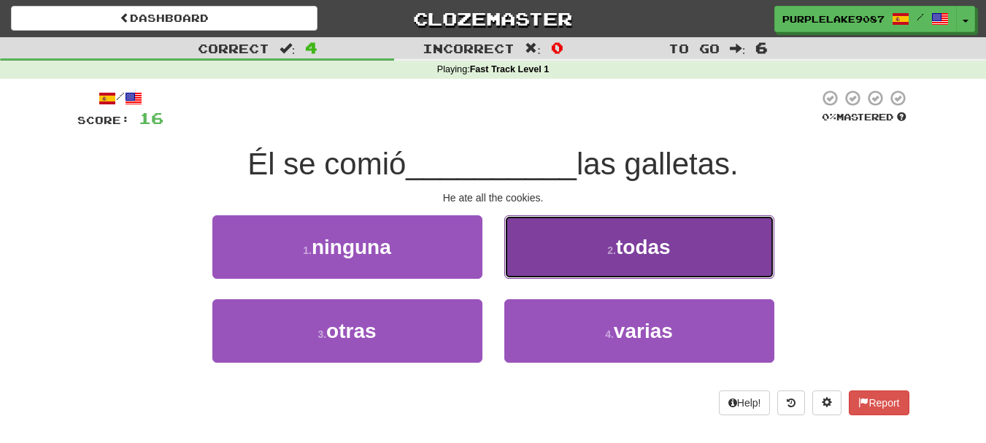
click at [578, 261] on button "2 . todas" at bounding box center [639, 247] width 270 height 64
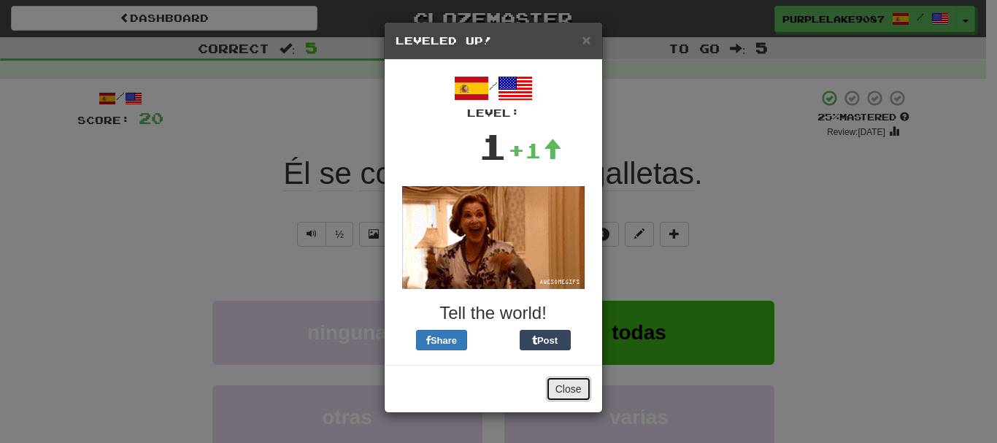
click at [558, 394] on button "Close" at bounding box center [568, 389] width 45 height 25
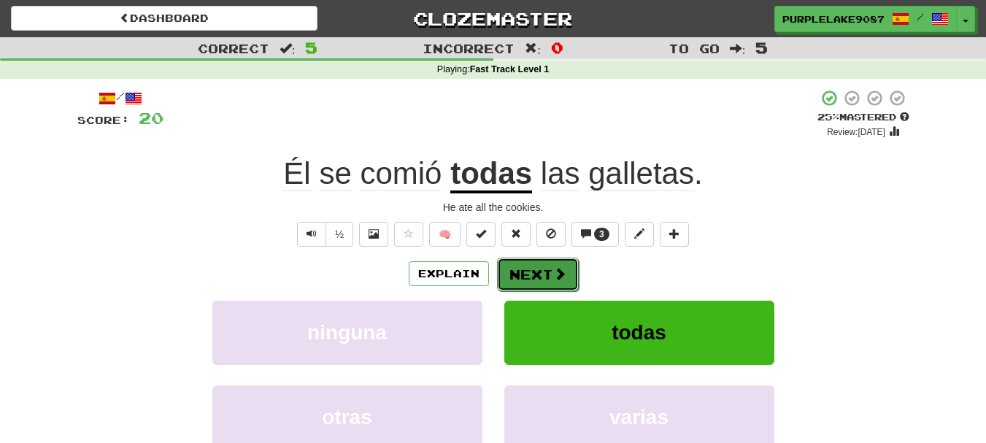
click at [571, 272] on button "Next" at bounding box center [538, 275] width 82 height 34
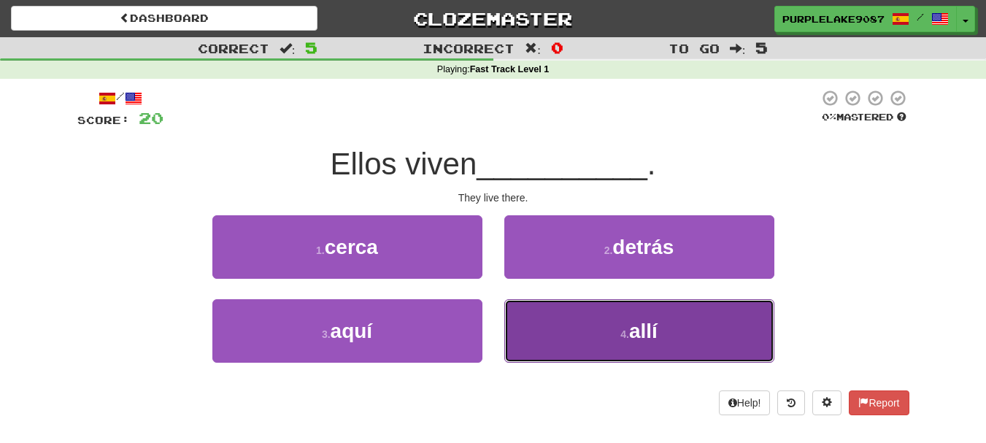
click at [600, 352] on button "4 . allí" at bounding box center [639, 331] width 270 height 64
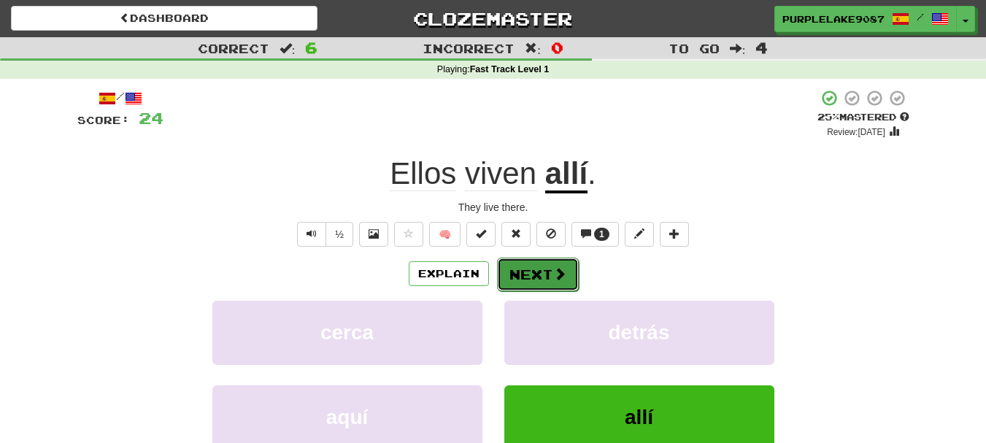
click at [563, 287] on button "Next" at bounding box center [538, 275] width 82 height 34
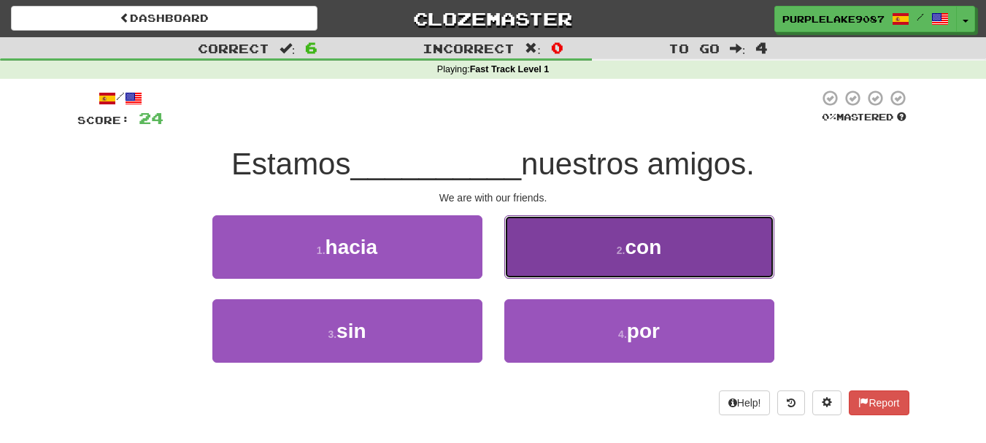
click at [590, 237] on button "2 . con" at bounding box center [639, 247] width 270 height 64
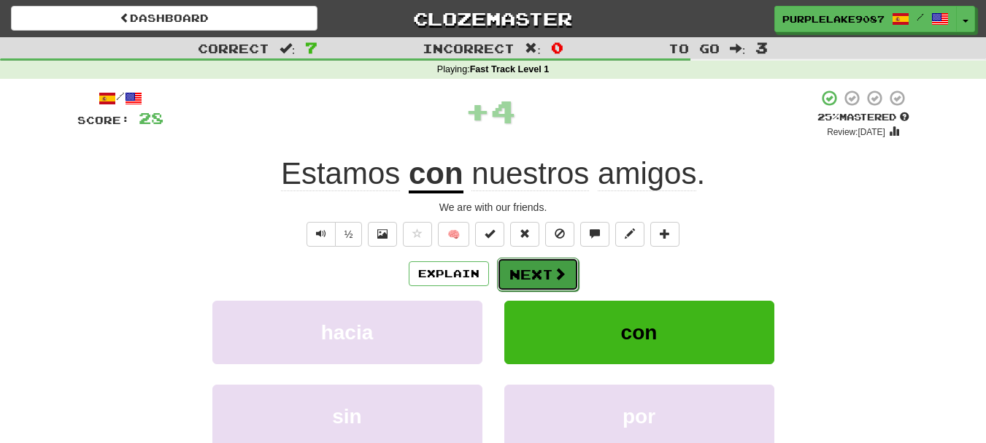
click at [564, 259] on button "Next" at bounding box center [538, 275] width 82 height 34
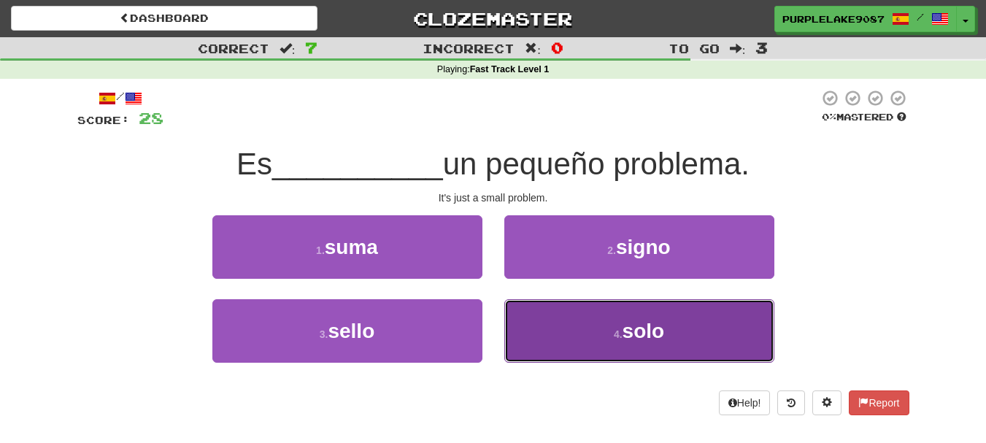
click at [634, 340] on span "solo" at bounding box center [644, 331] width 42 height 23
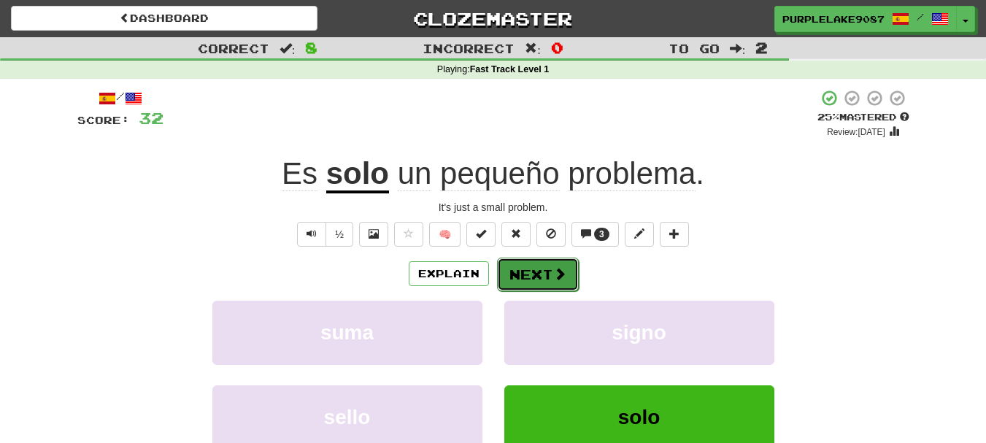
click at [531, 263] on button "Next" at bounding box center [538, 275] width 82 height 34
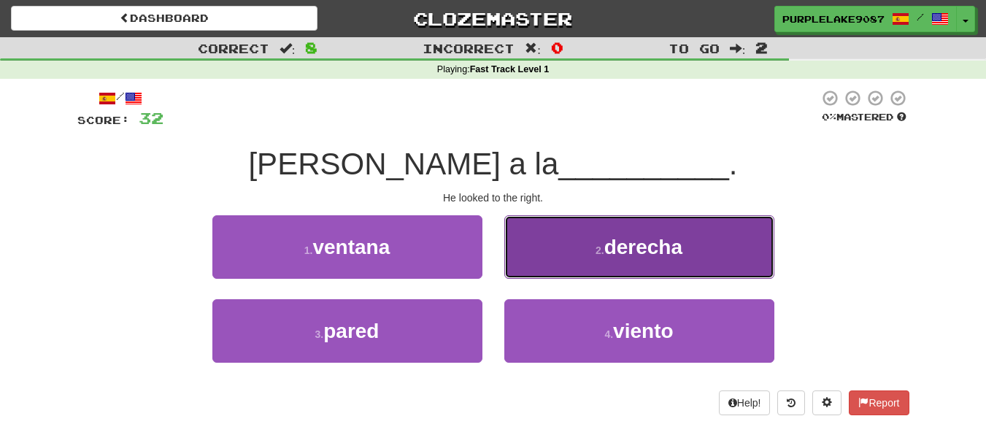
click at [530, 263] on button "2 . derecha" at bounding box center [639, 247] width 270 height 64
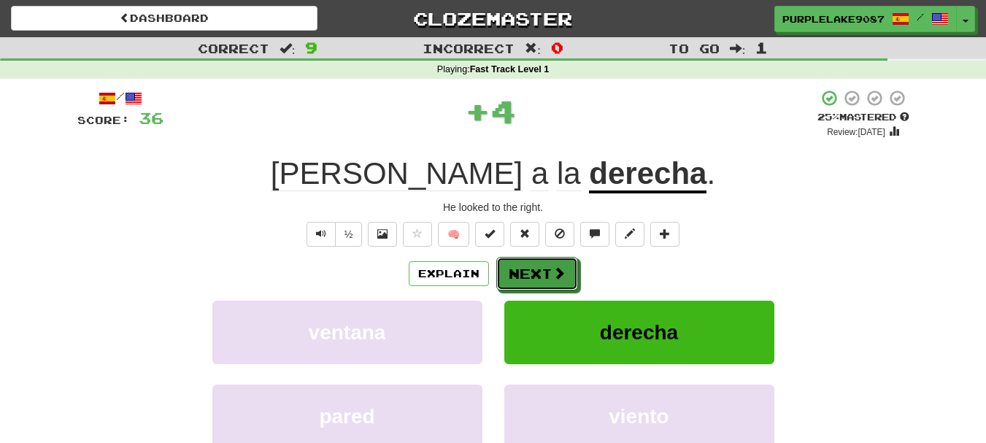
click at [530, 263] on button "Next" at bounding box center [537, 274] width 82 height 34
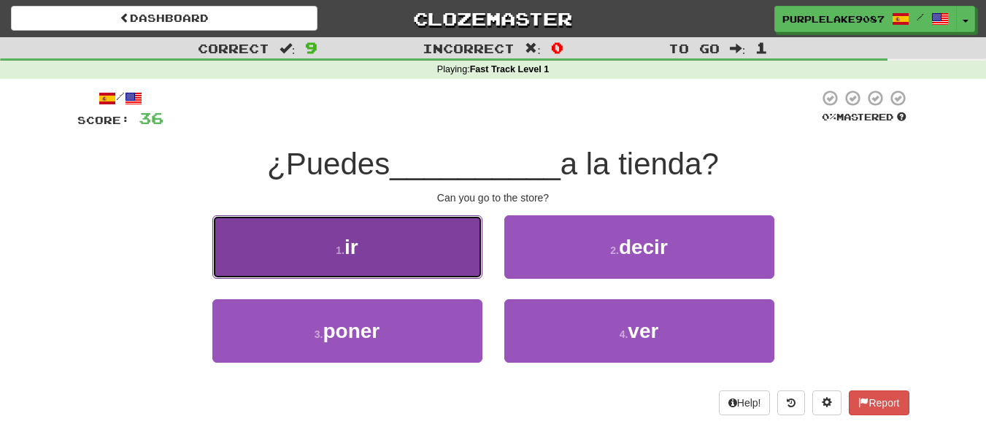
click at [368, 224] on button "1 . ir" at bounding box center [347, 247] width 270 height 64
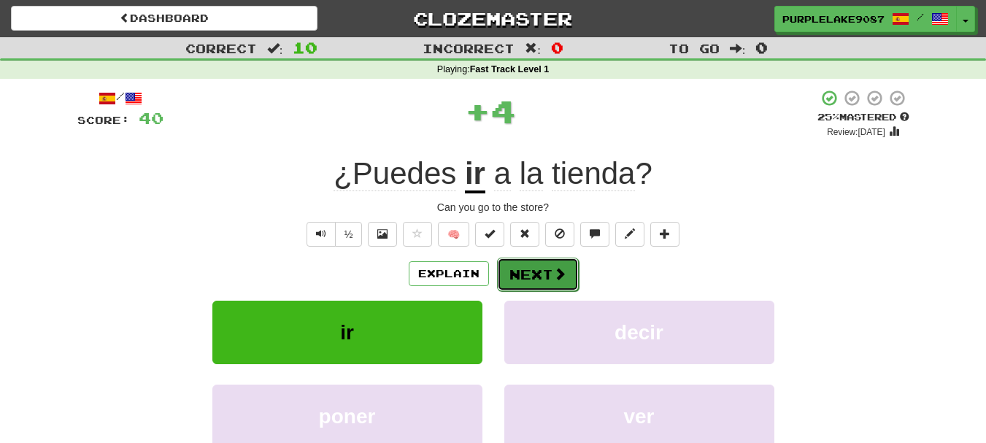
click at [542, 284] on button "Next" at bounding box center [538, 275] width 82 height 34
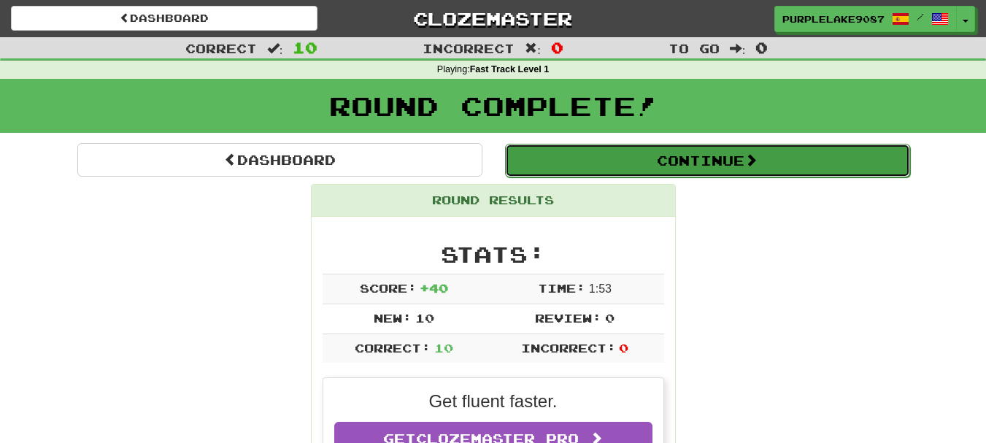
click at [699, 169] on button "Continue" at bounding box center [707, 161] width 405 height 34
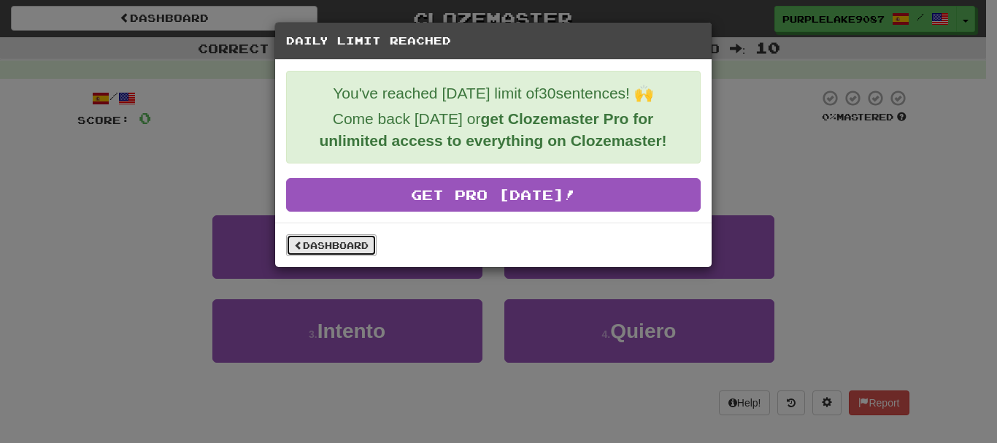
click at [350, 250] on link "Dashboard" at bounding box center [331, 245] width 91 height 22
